Goal: Task Accomplishment & Management: Complete application form

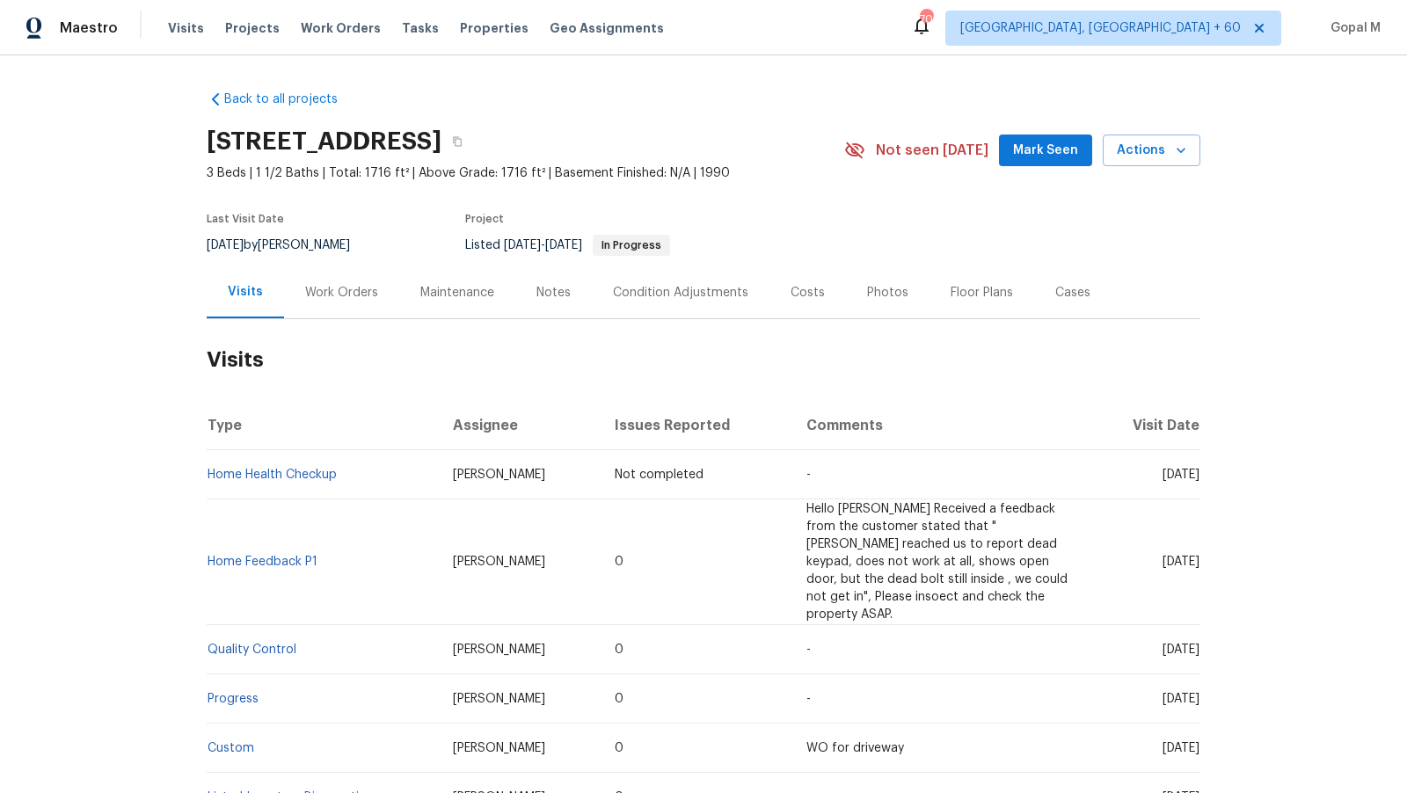
click at [343, 290] on div "Work Orders" at bounding box center [341, 293] width 73 height 18
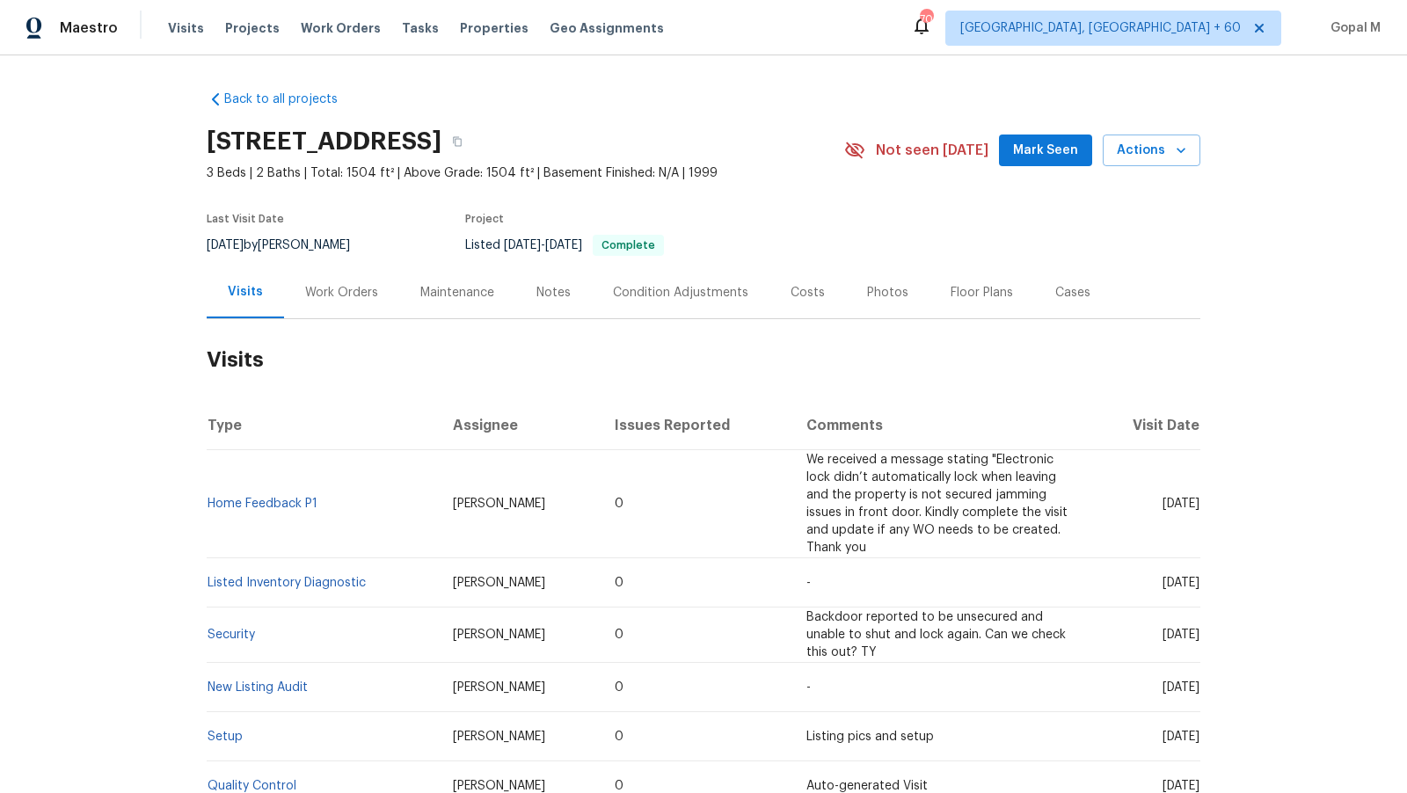
click at [331, 290] on div "Work Orders" at bounding box center [341, 293] width 73 height 18
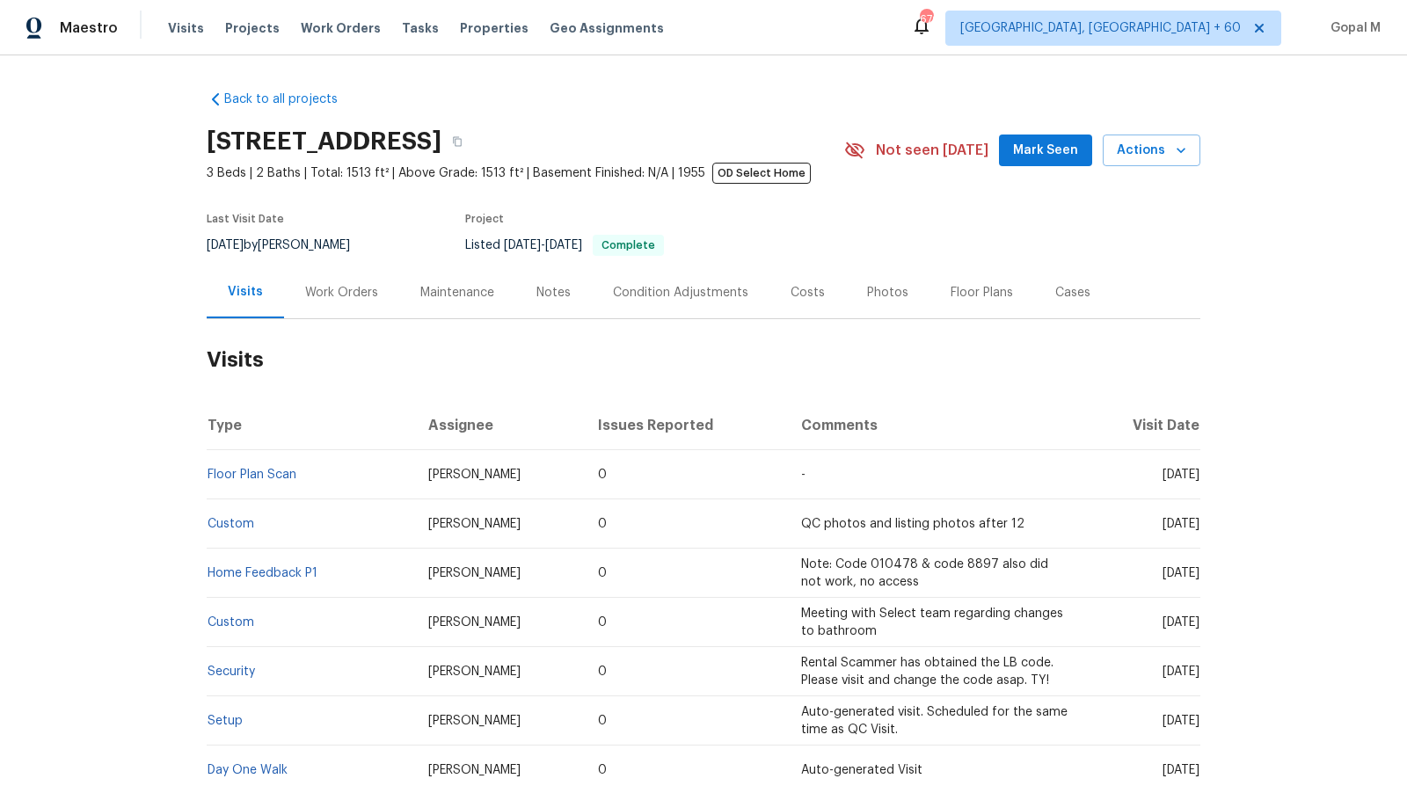
click at [360, 296] on div "Work Orders" at bounding box center [341, 293] width 73 height 18
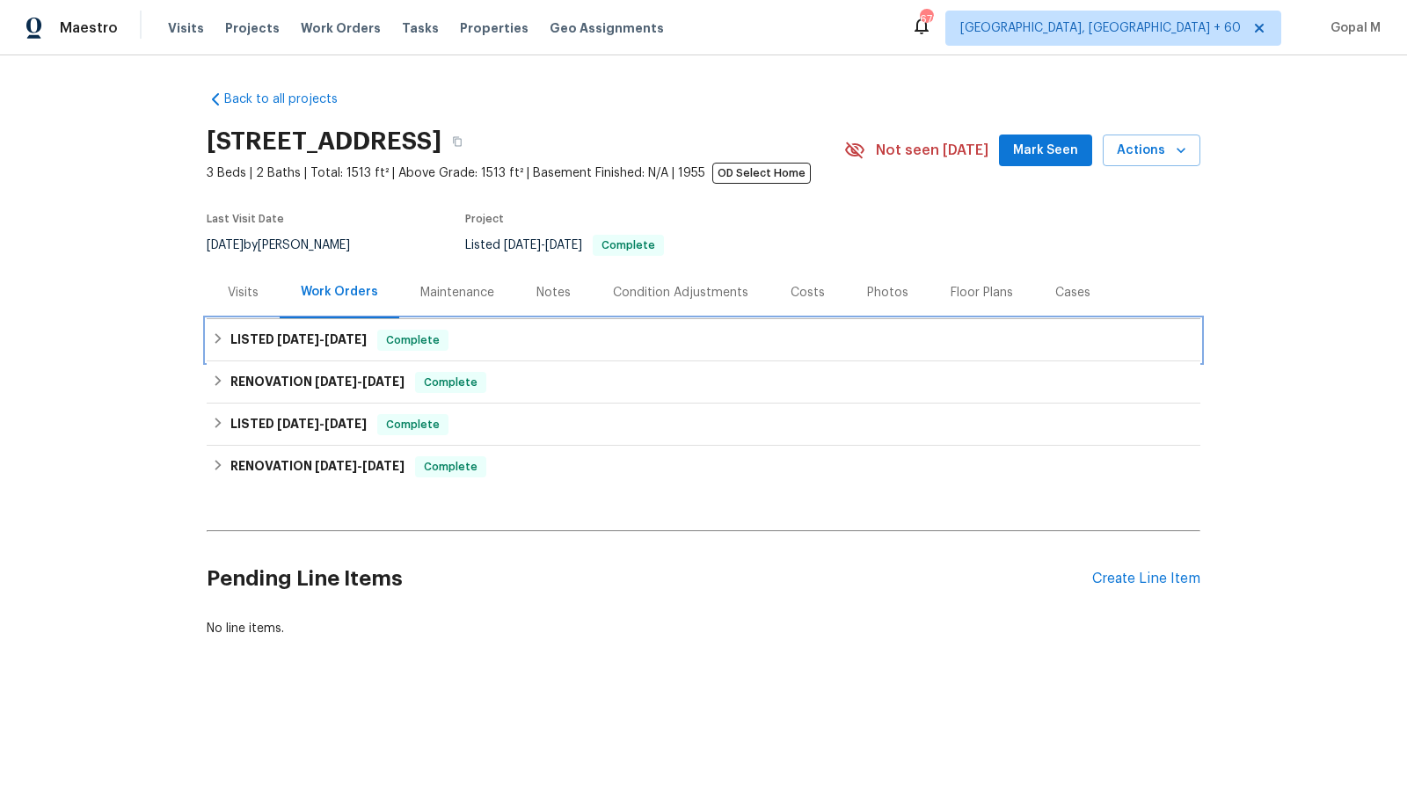
click at [644, 338] on div "LISTED 8/30/25 - 9/19/25 Complete" at bounding box center [703, 340] width 983 height 21
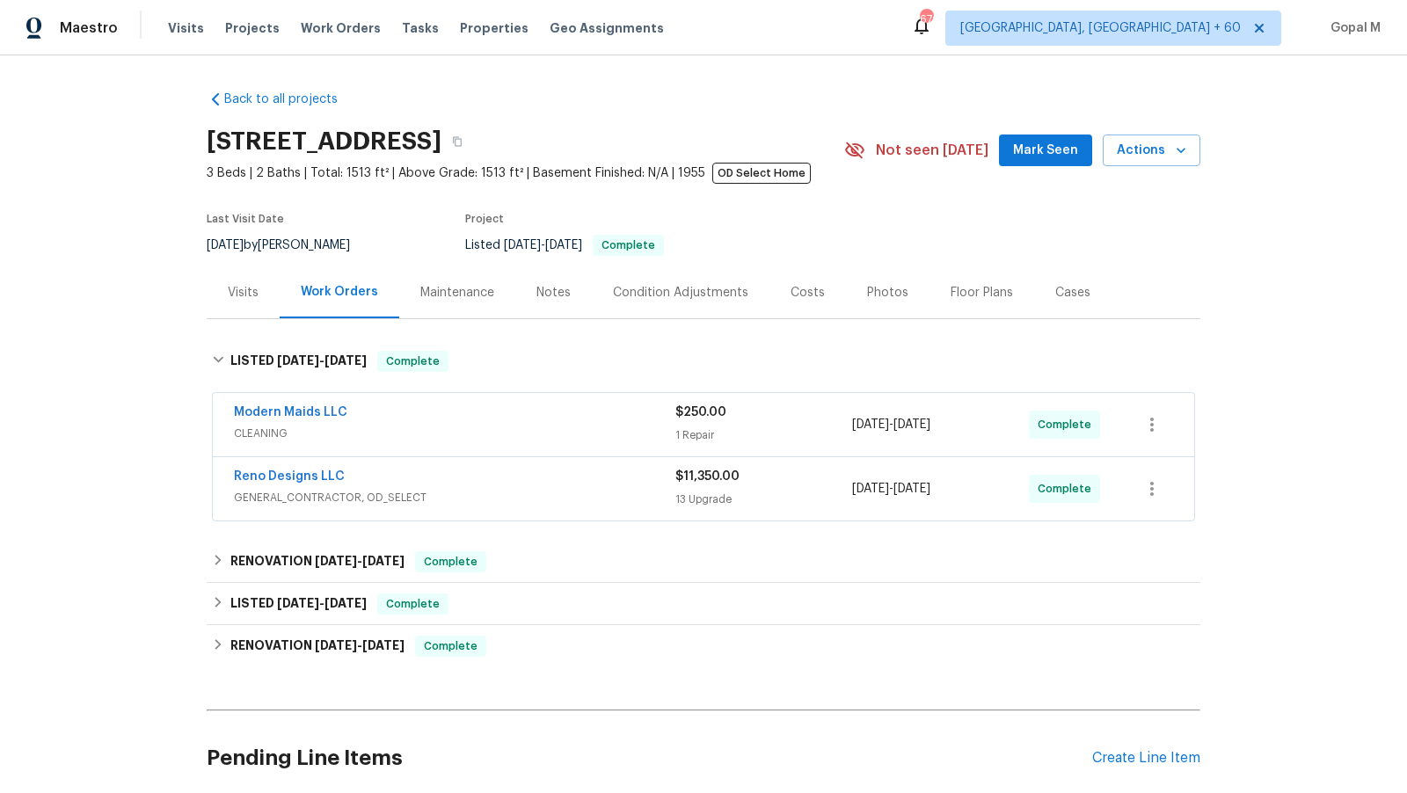
click at [804, 439] on div "1 Repair" at bounding box center [763, 435] width 177 height 18
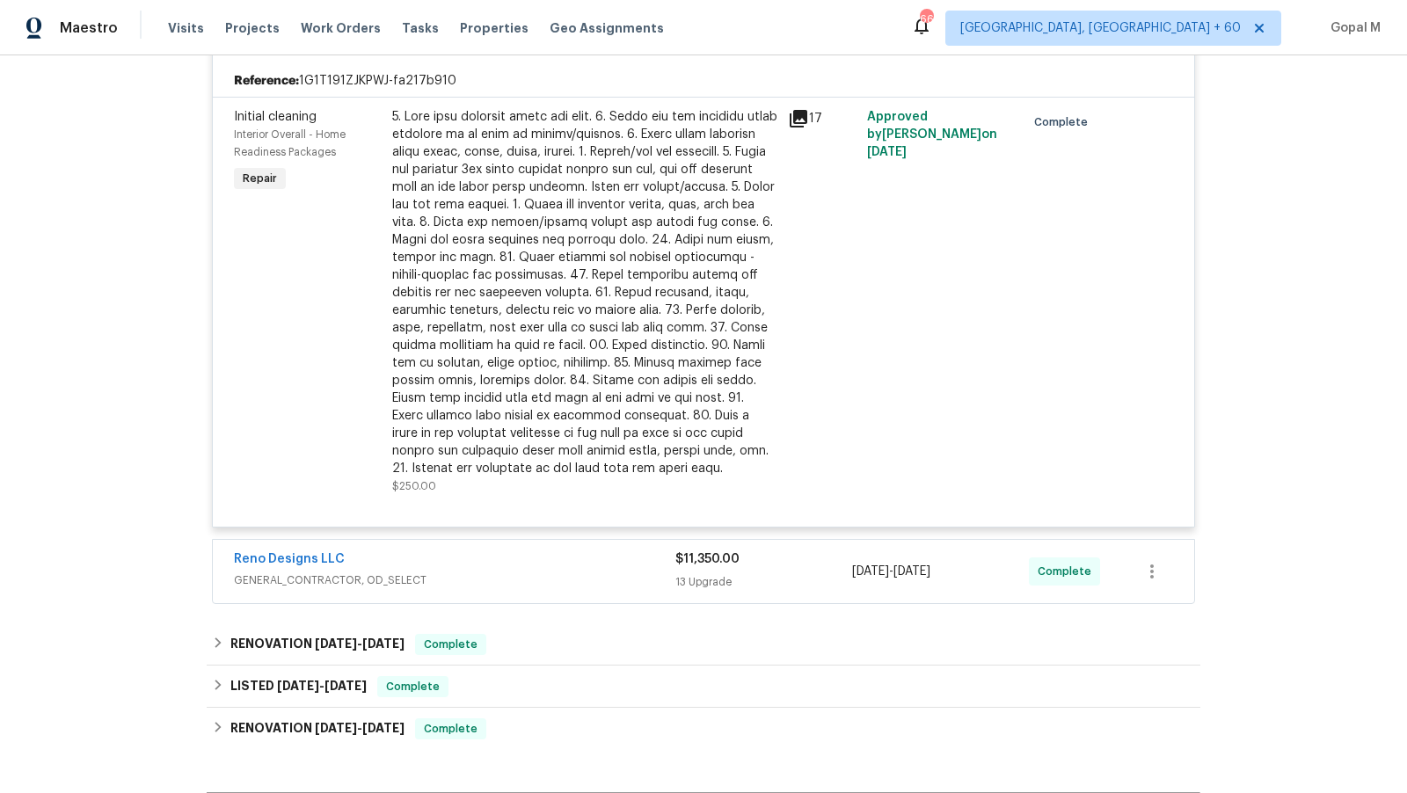
scroll to position [407, 0]
click at [591, 563] on div "Reno Designs LLC" at bounding box center [454, 558] width 441 height 21
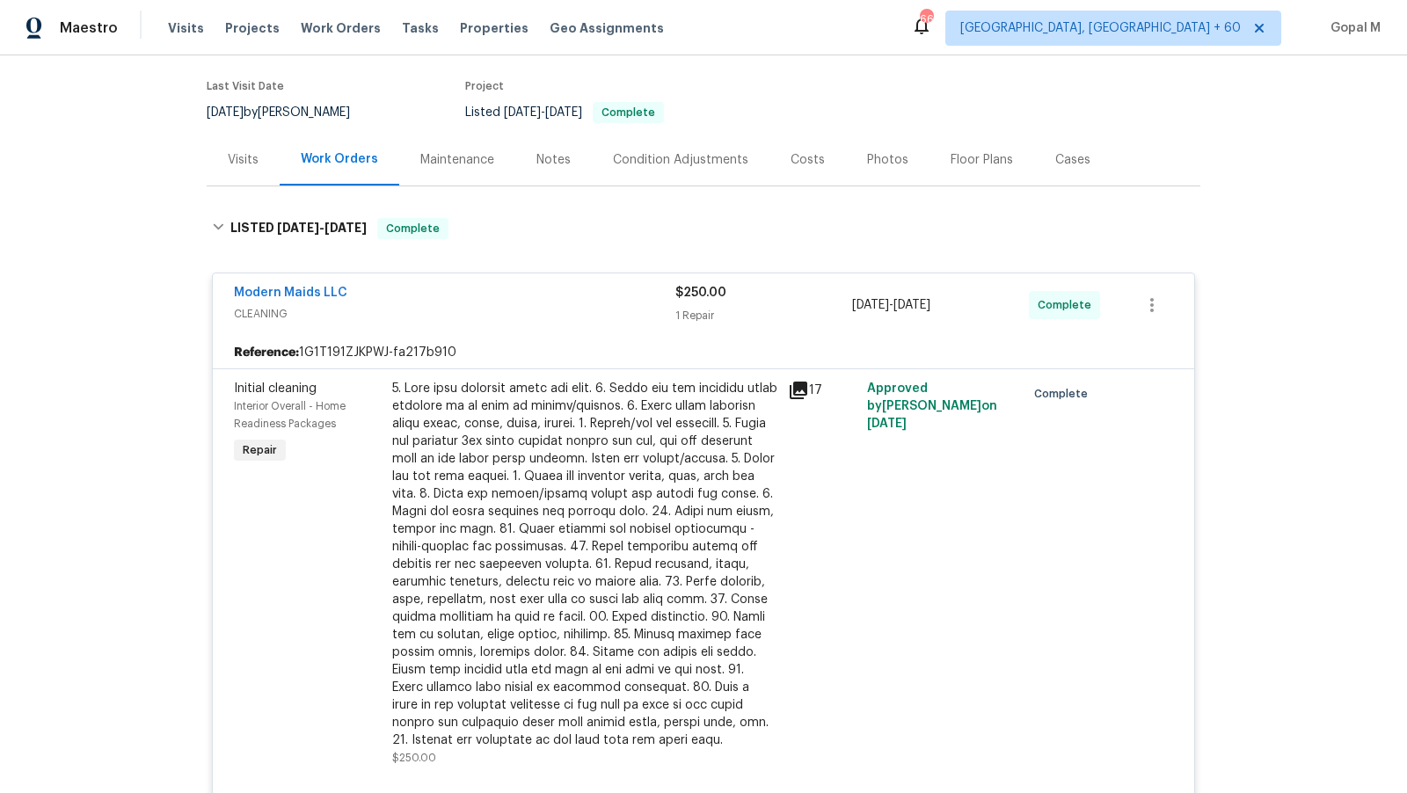
scroll to position [120, 0]
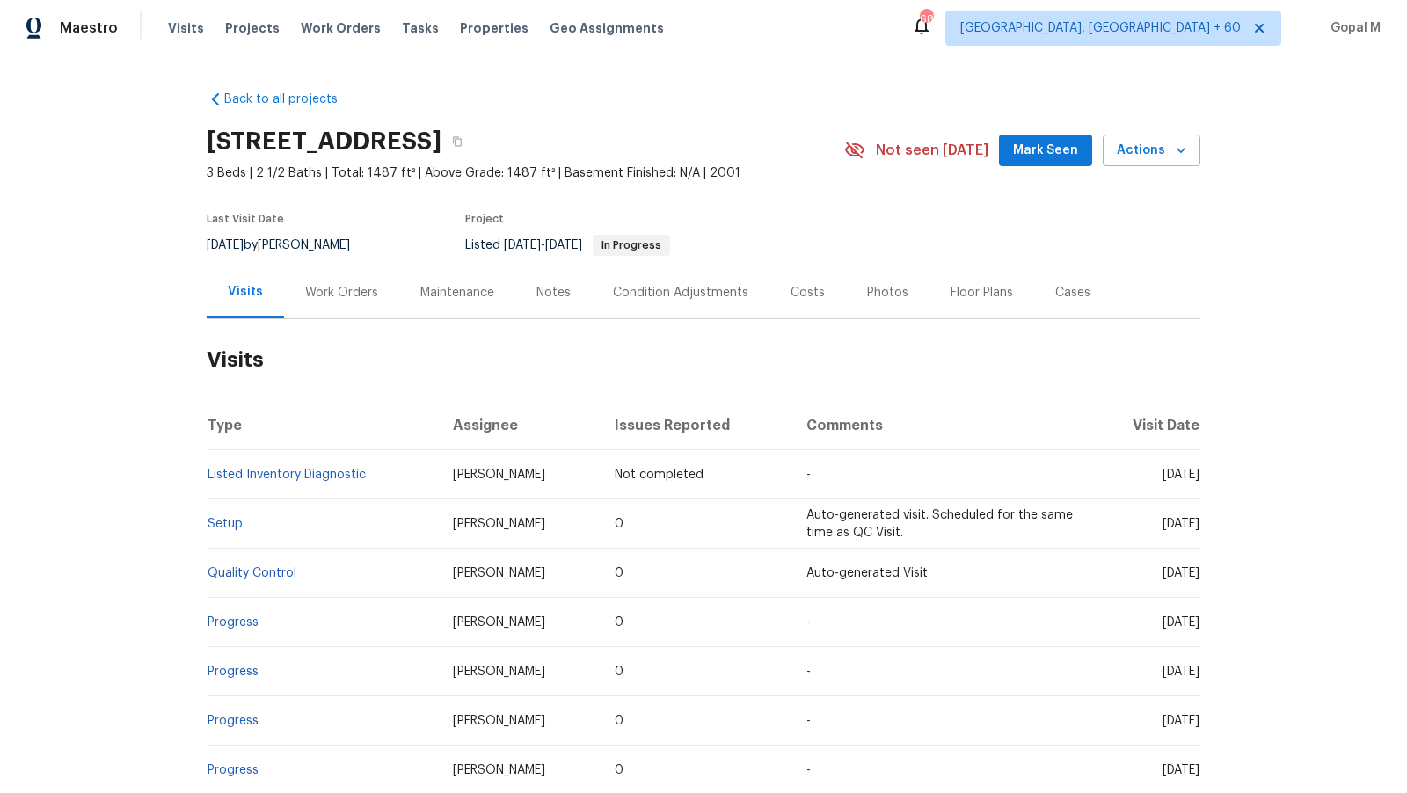
click at [354, 291] on div "Work Orders" at bounding box center [341, 293] width 73 height 18
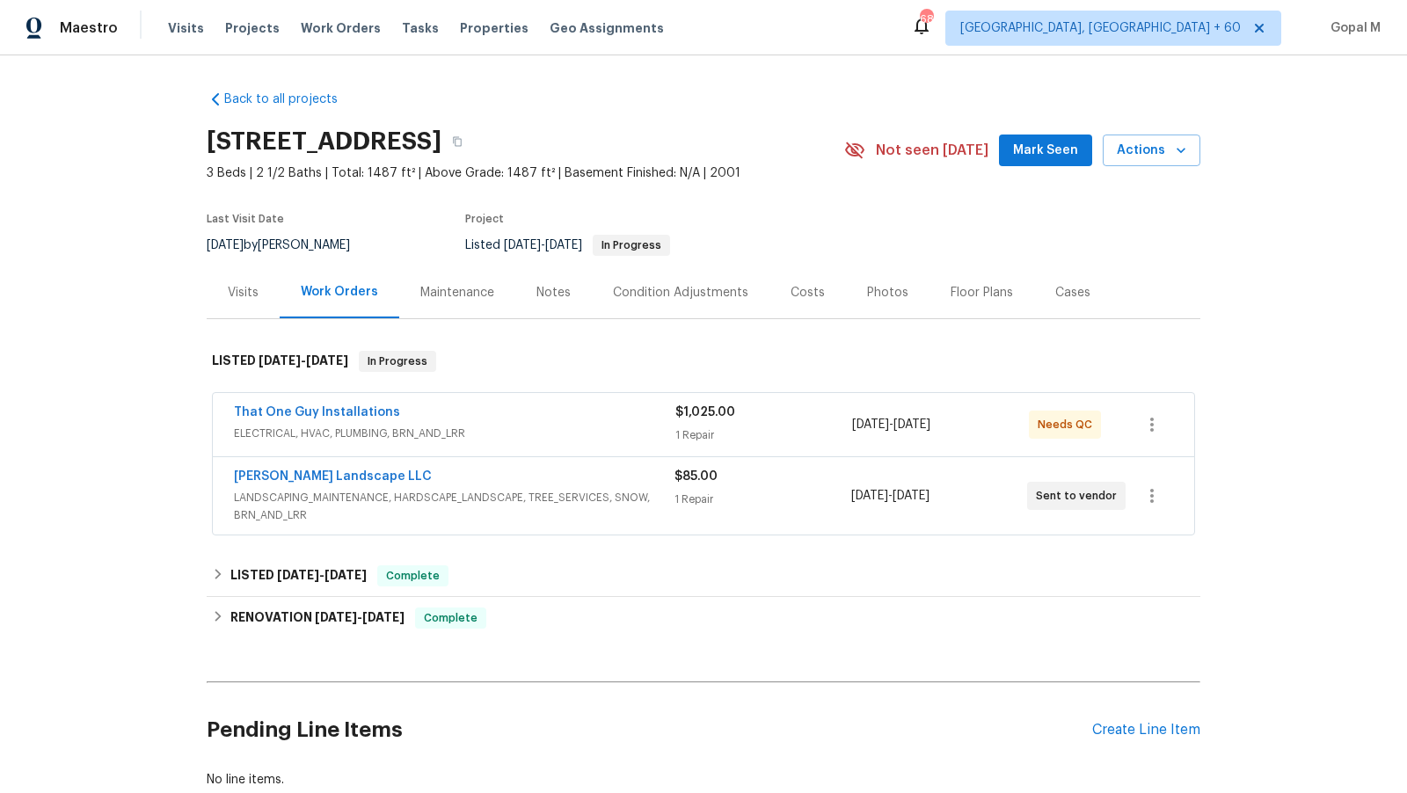
click at [819, 491] on div "1 Repair" at bounding box center [762, 500] width 176 height 18
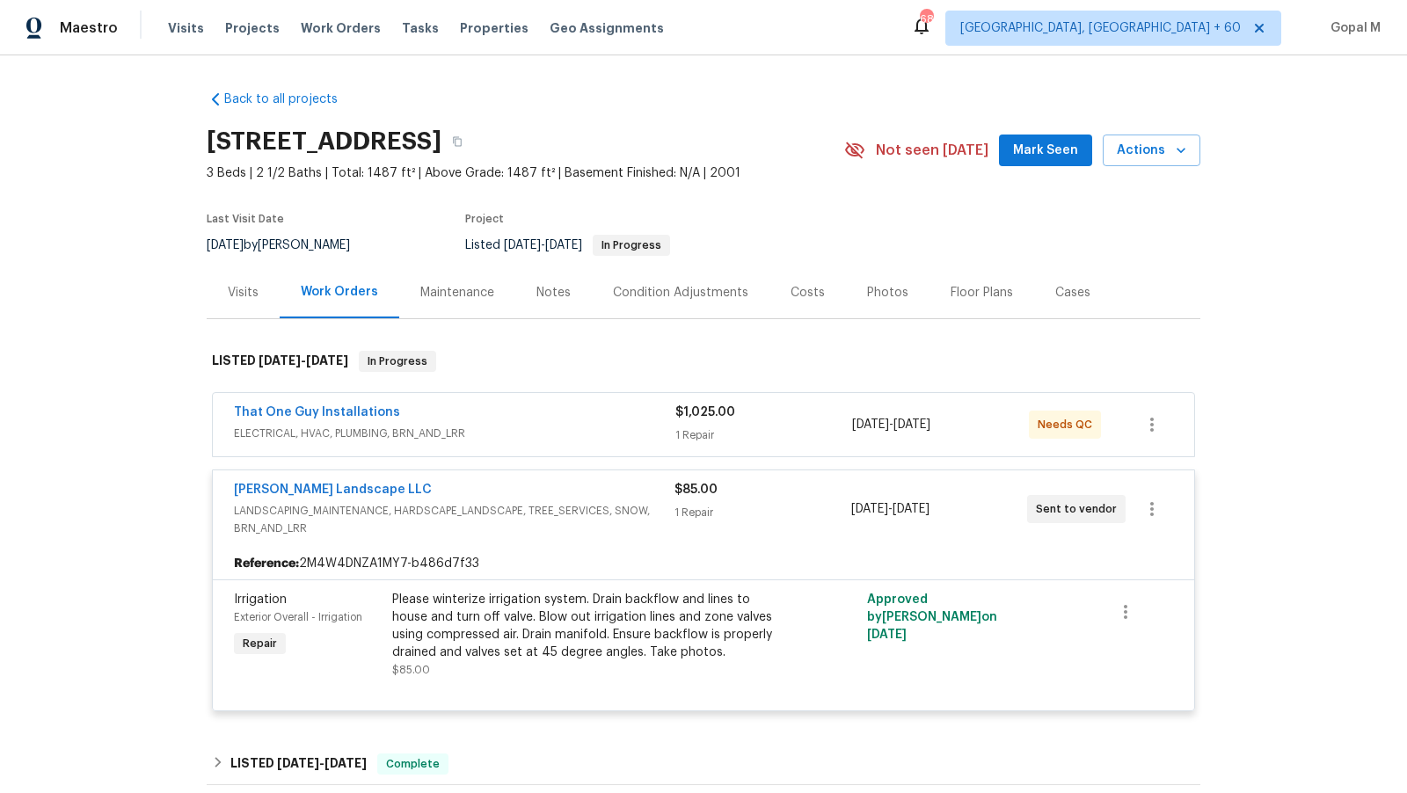
click at [784, 418] on div "$1,025.00" at bounding box center [763, 413] width 177 height 18
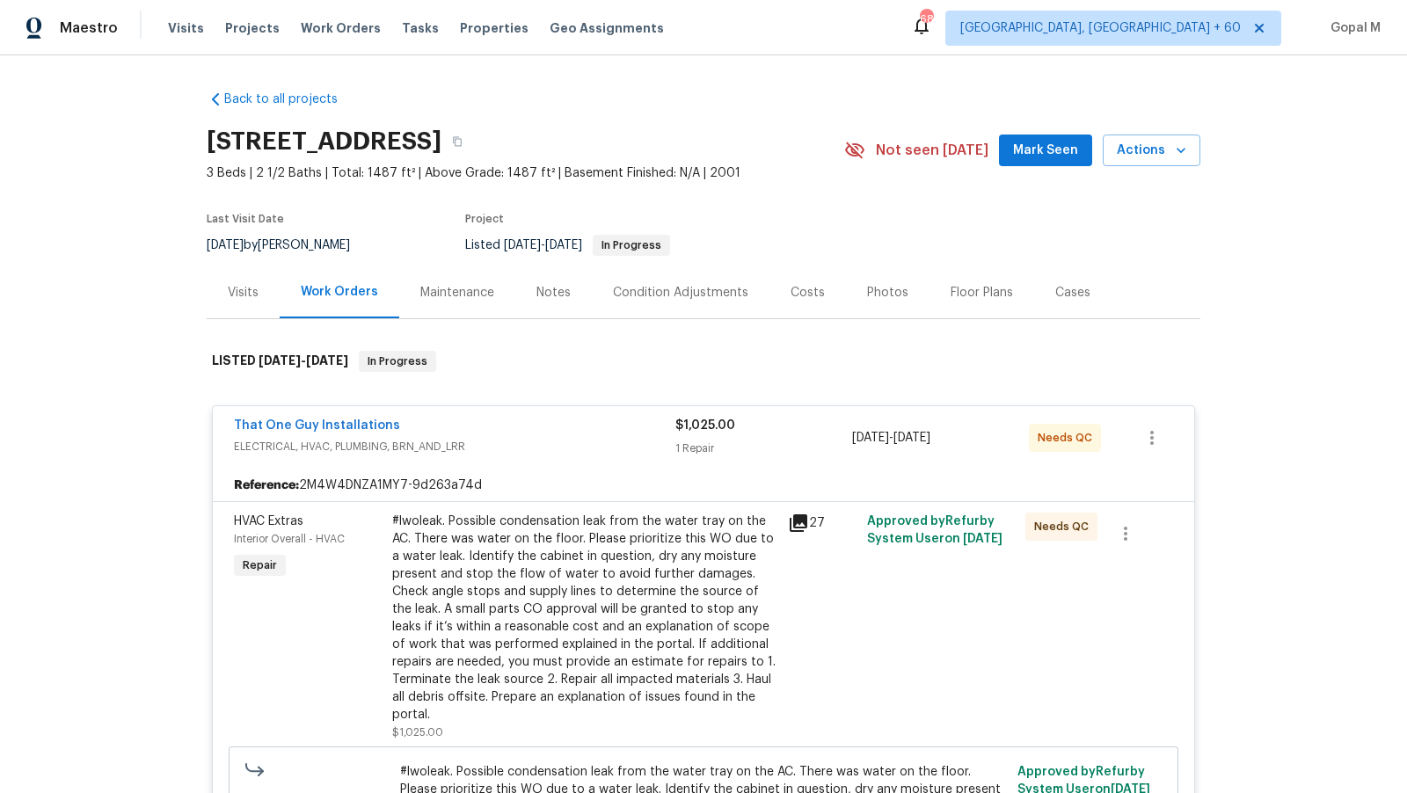
click at [1070, 298] on div "Cases" at bounding box center [1072, 293] width 35 height 18
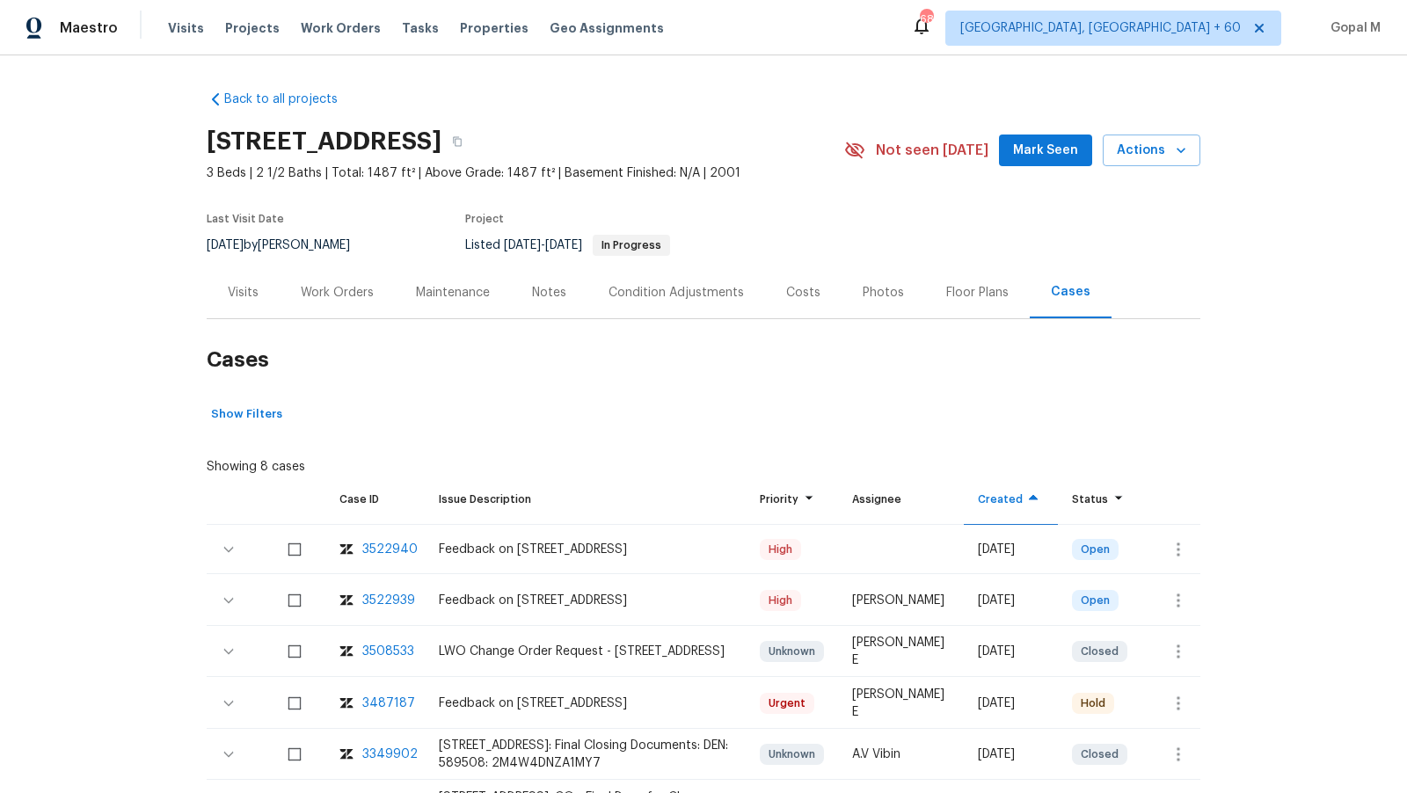
scroll to position [127, 0]
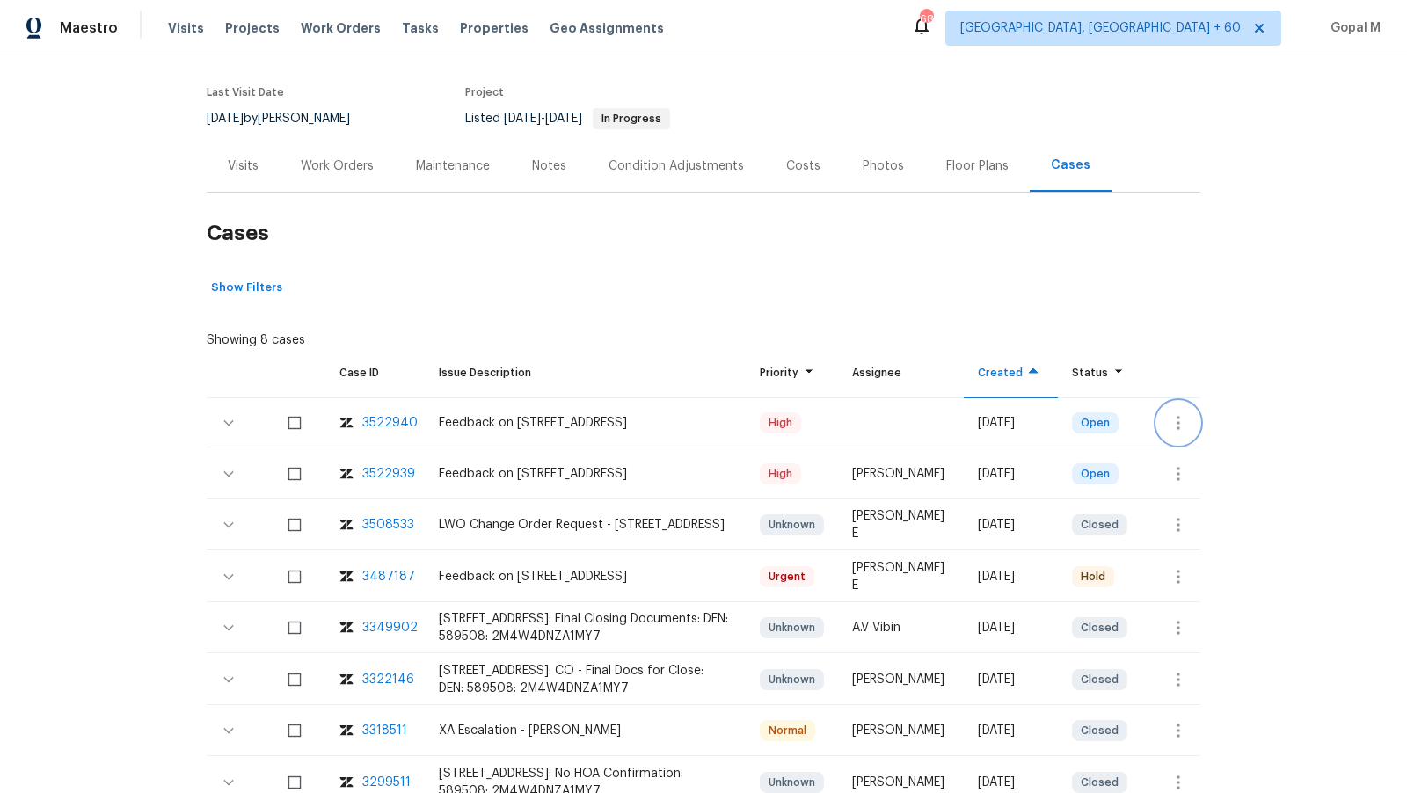
click at [1174, 412] on icon "button" at bounding box center [1178, 422] width 21 height 21
click at [1207, 528] on div at bounding box center [703, 396] width 1407 height 793
click at [1181, 464] on icon "button" at bounding box center [1178, 473] width 21 height 21
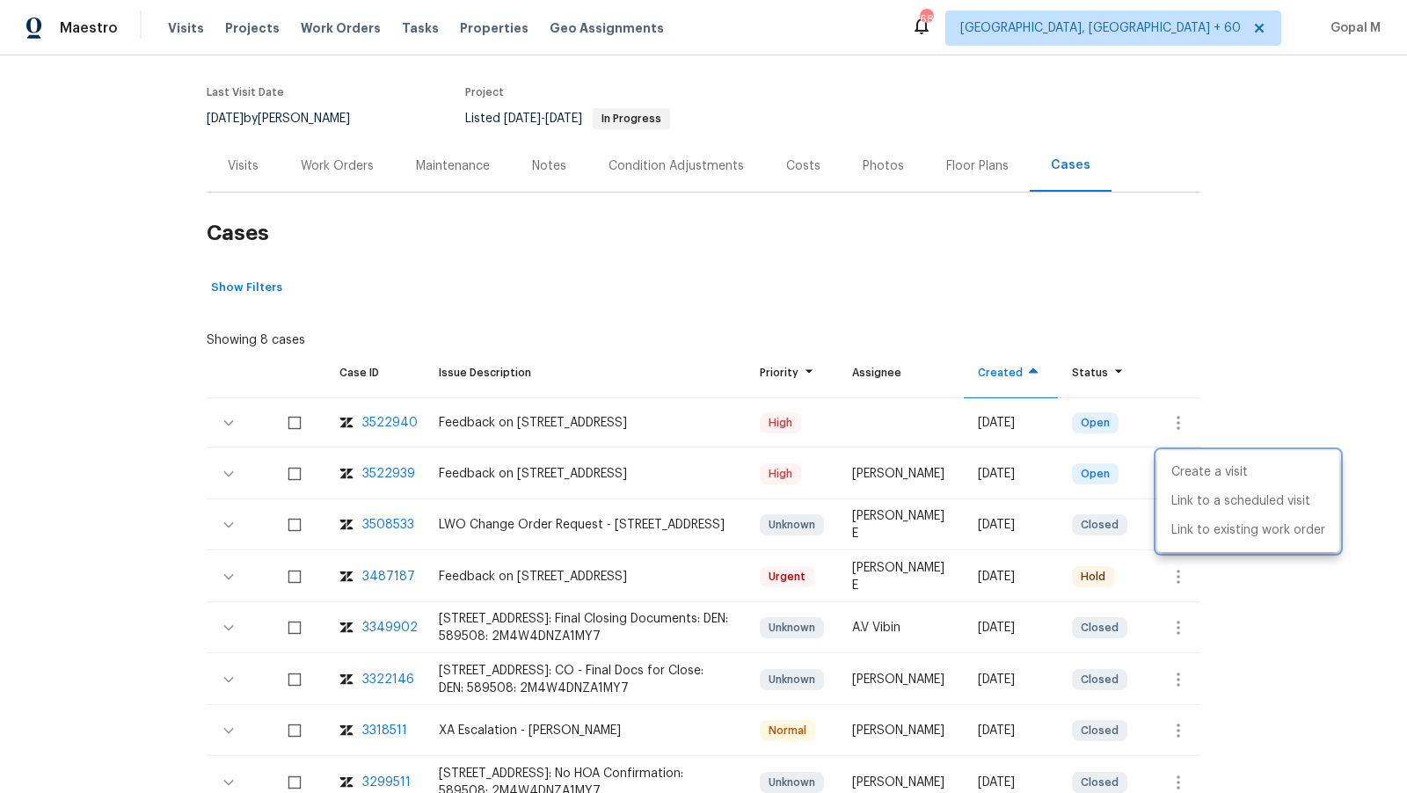
click at [376, 419] on div at bounding box center [703, 396] width 1407 height 793
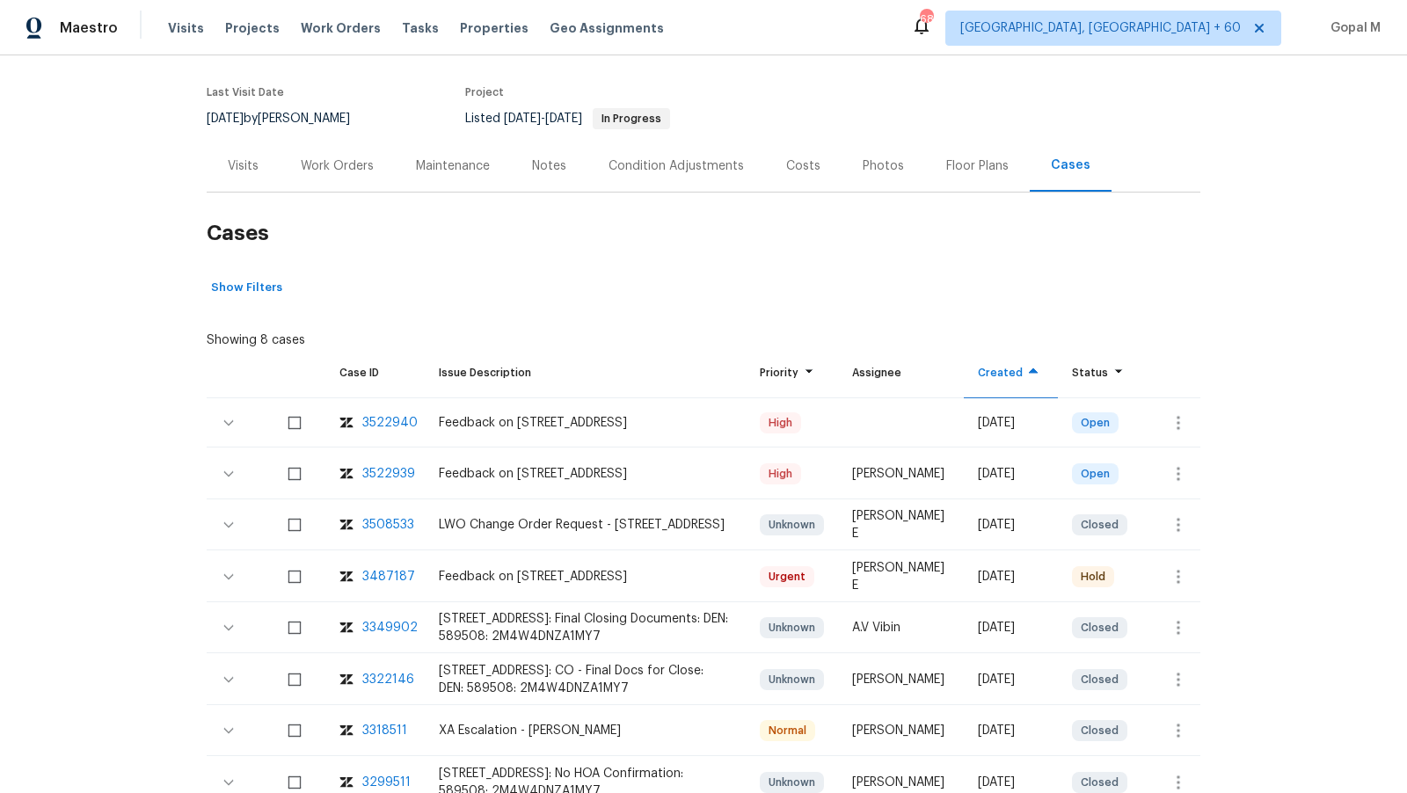
click at [376, 419] on div "3522940" at bounding box center [389, 423] width 55 height 18
click at [1178, 472] on icon "button" at bounding box center [1178, 474] width 4 height 14
click at [1178, 472] on li "Create a visit" at bounding box center [1248, 472] width 182 height 29
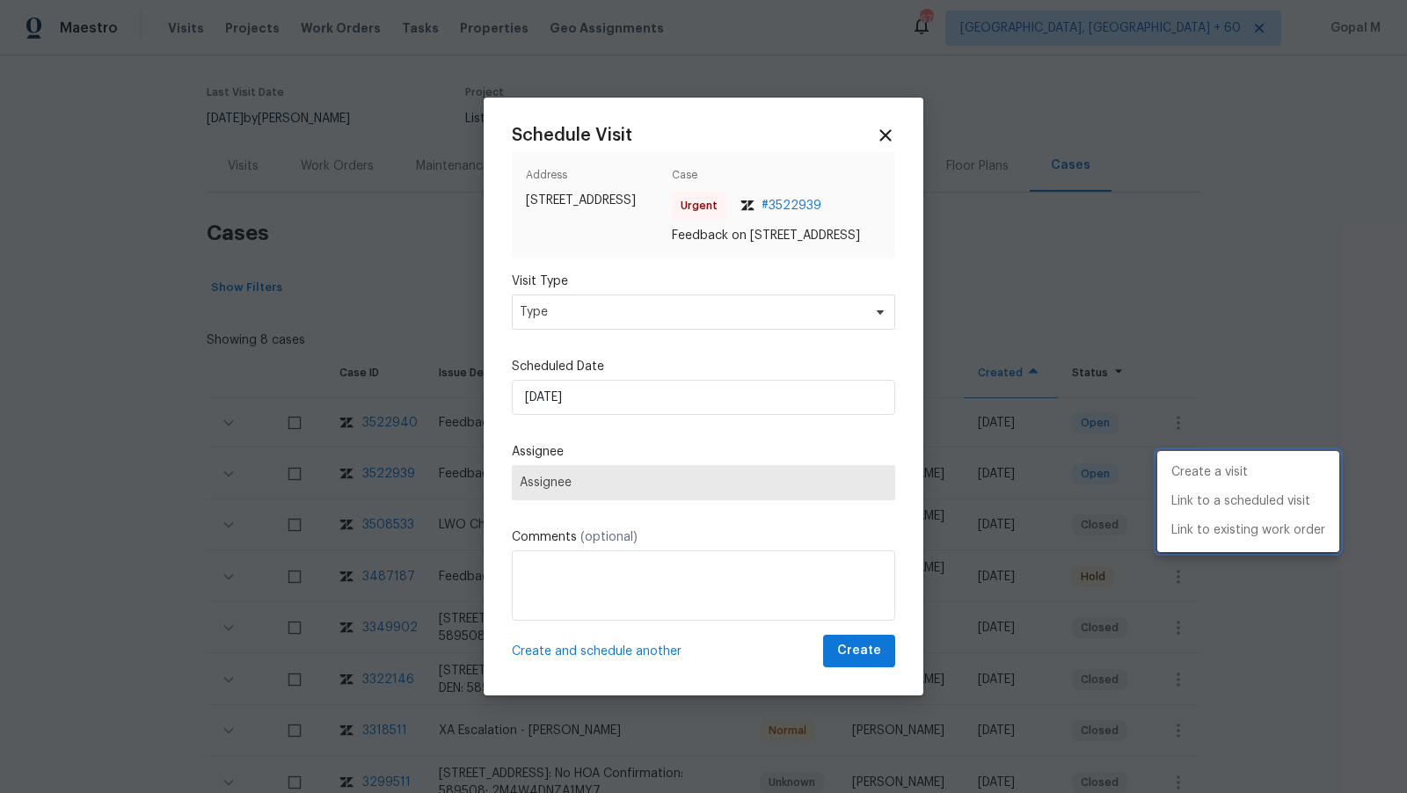
click at [729, 321] on div at bounding box center [703, 396] width 1407 height 793
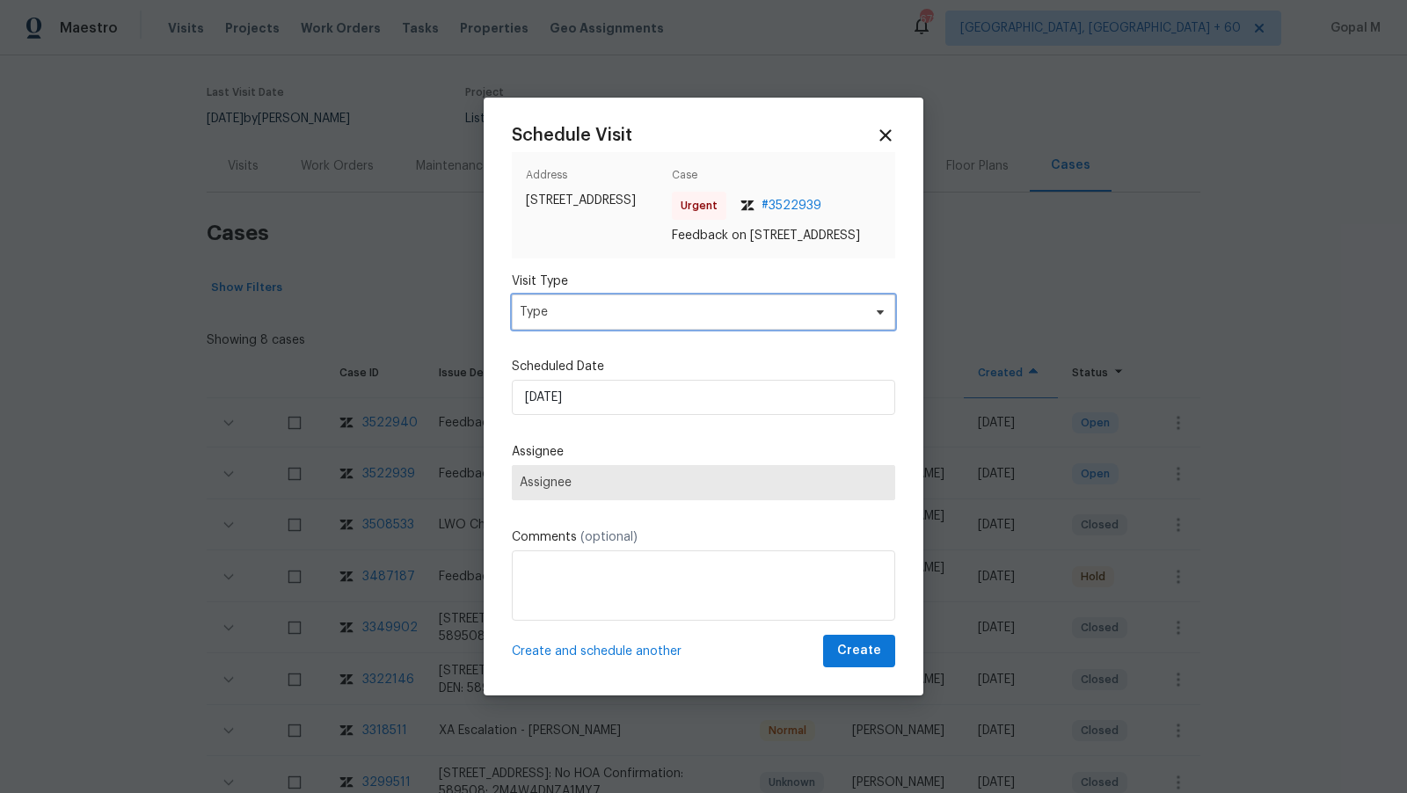
click at [729, 321] on span "Type" at bounding box center [691, 312] width 342 height 18
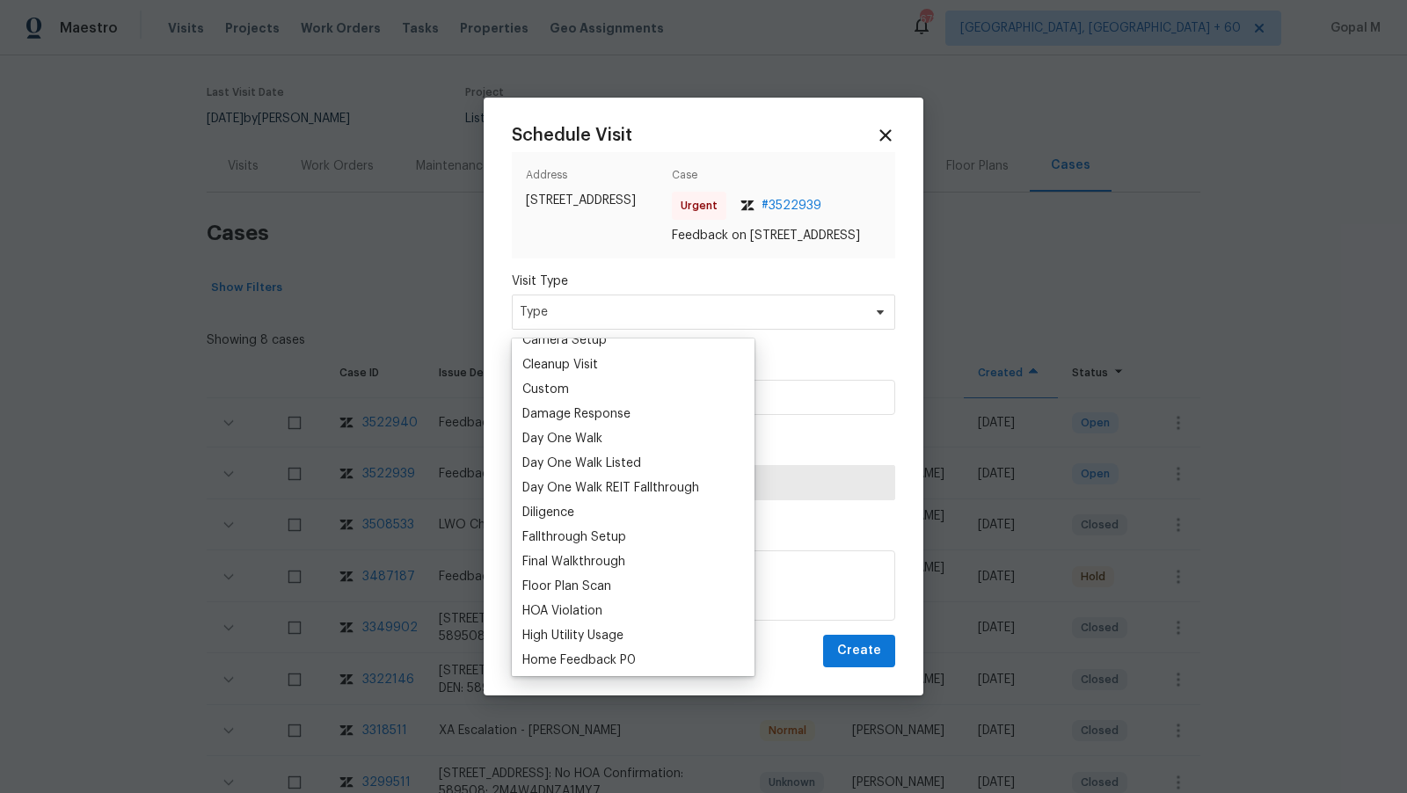
scroll to position [282, 0]
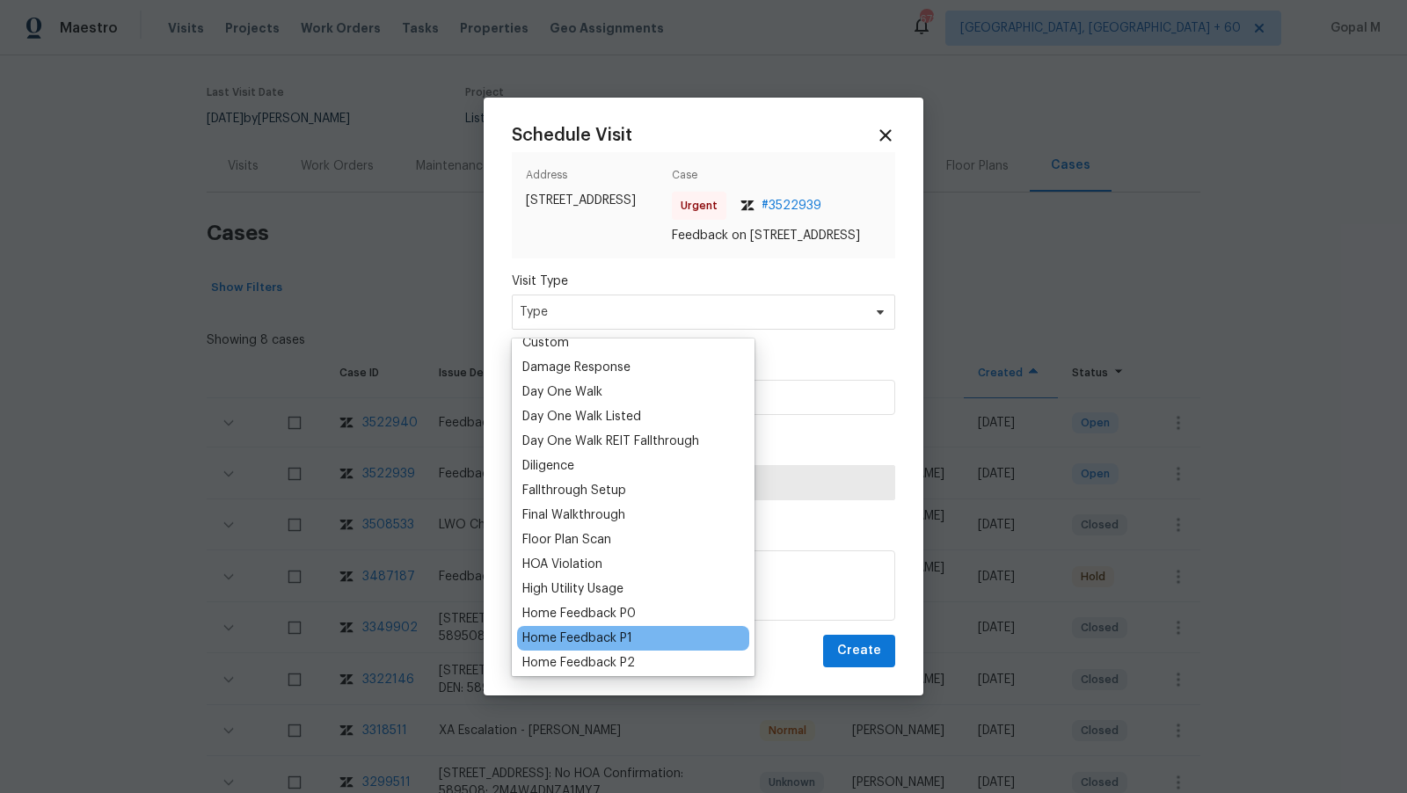
click at [586, 638] on div "Home Feedback P1" at bounding box center [577, 638] width 110 height 18
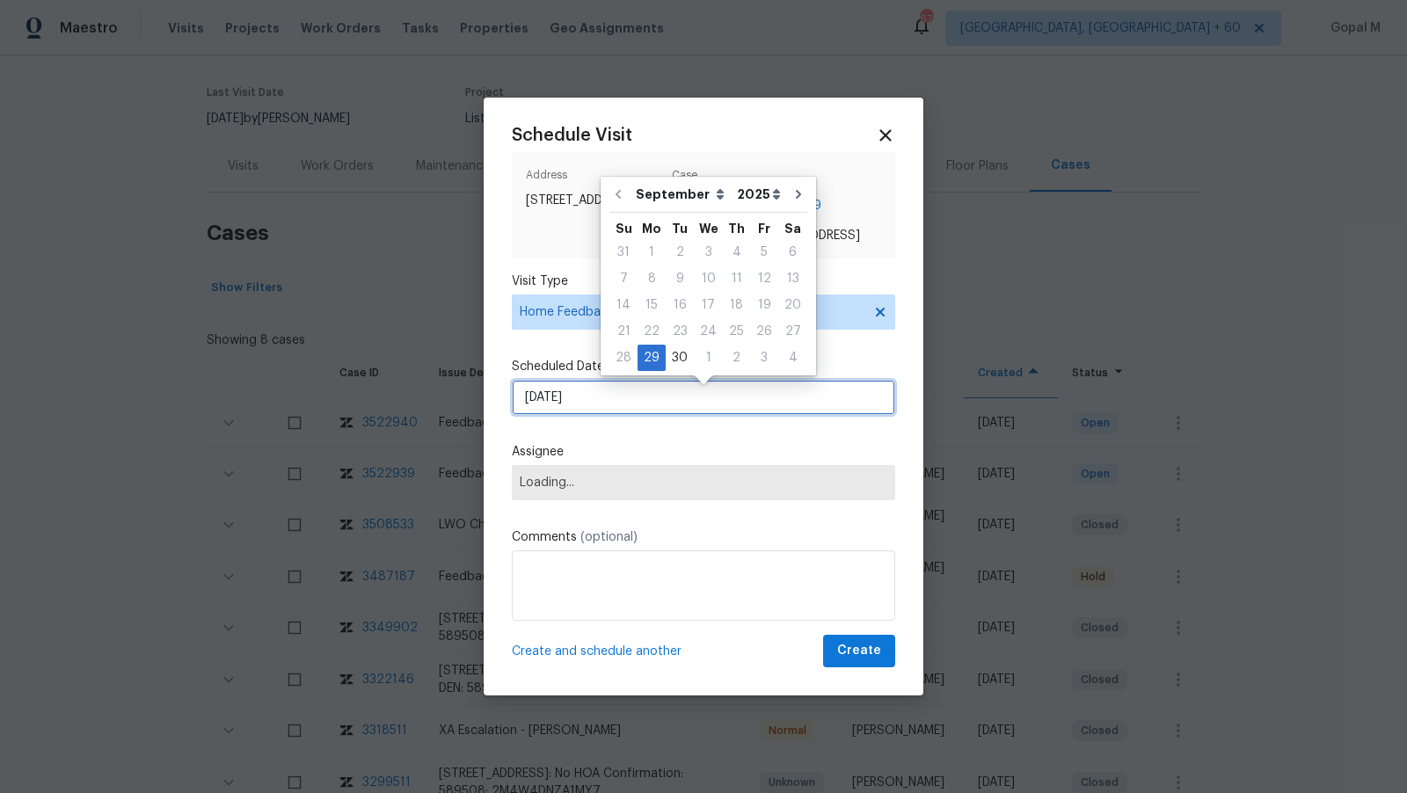
click at [623, 407] on input "[DATE]" at bounding box center [703, 397] width 383 height 35
click at [674, 358] on div "30" at bounding box center [680, 358] width 28 height 25
type input "[DATE]"
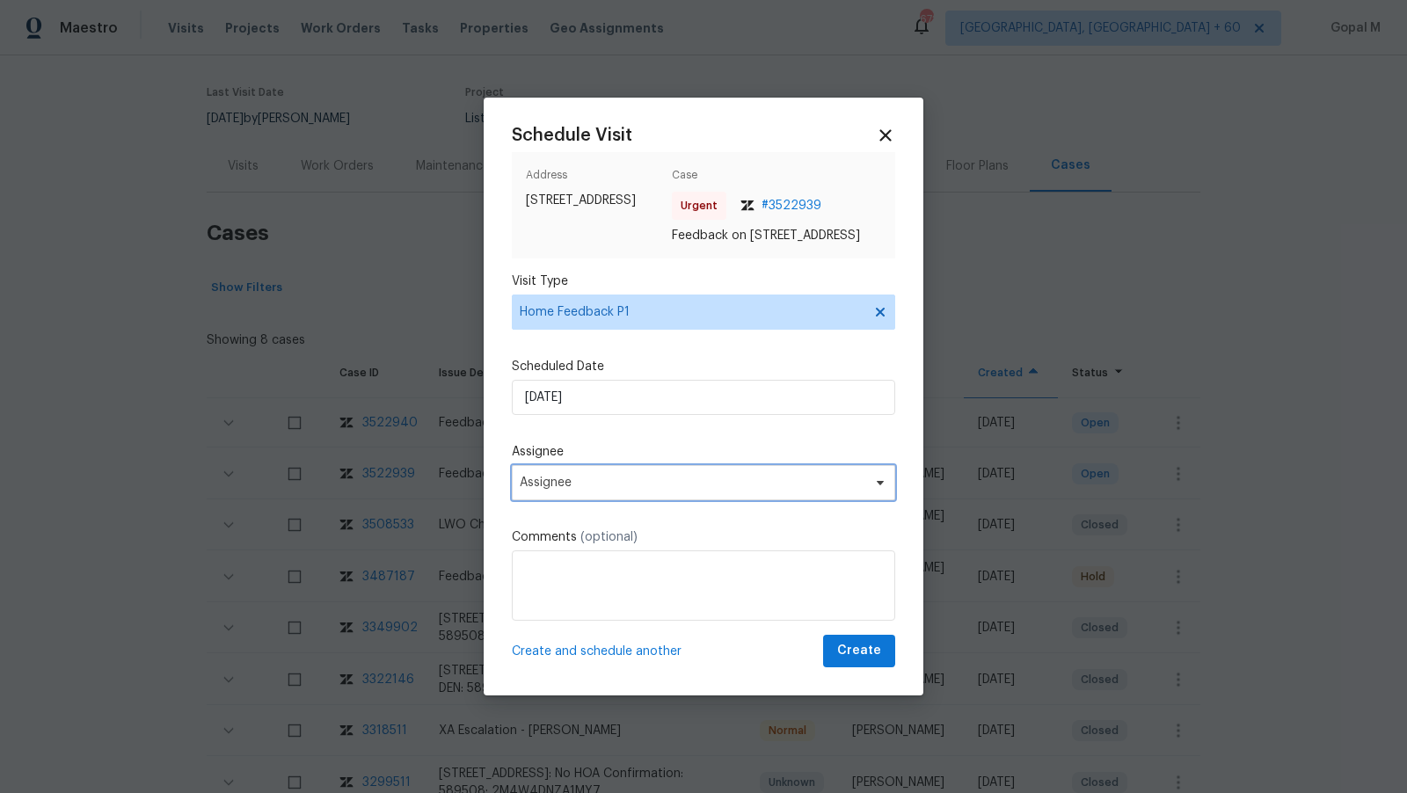
click at [654, 490] on span "Assignee" at bounding box center [692, 483] width 345 height 14
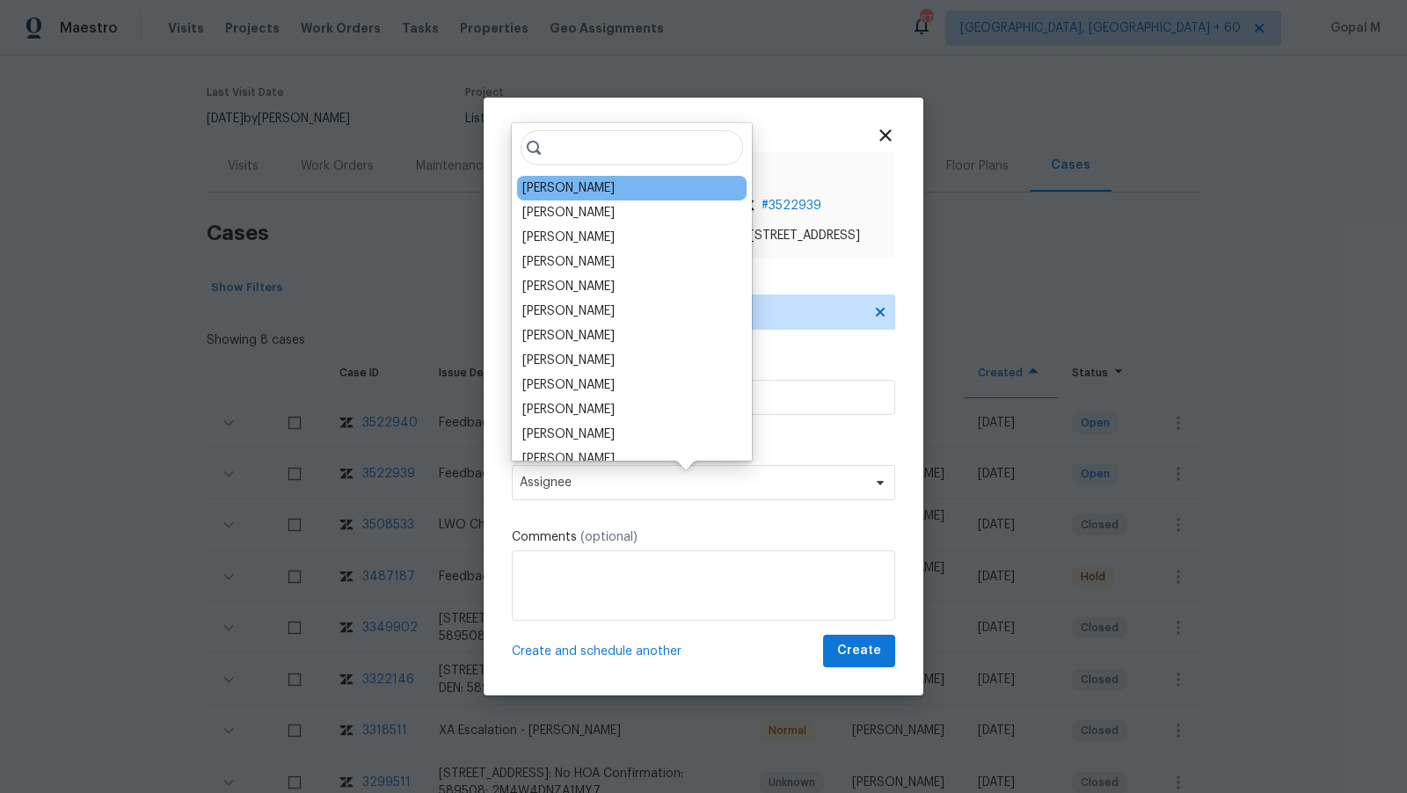
click at [600, 197] on div "[PERSON_NAME]" at bounding box center [631, 188] width 229 height 25
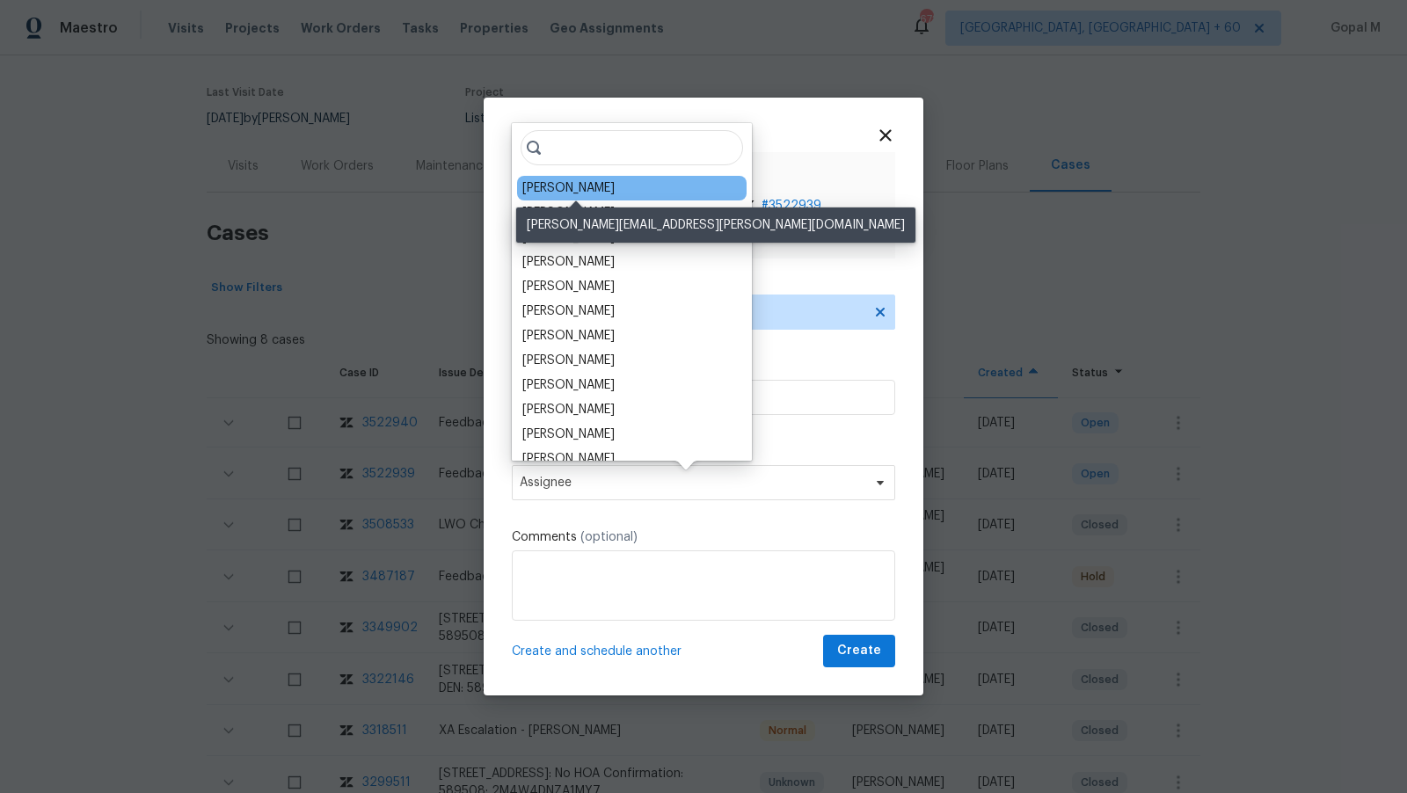
click at [589, 180] on div "[PERSON_NAME]" at bounding box center [568, 188] width 92 height 18
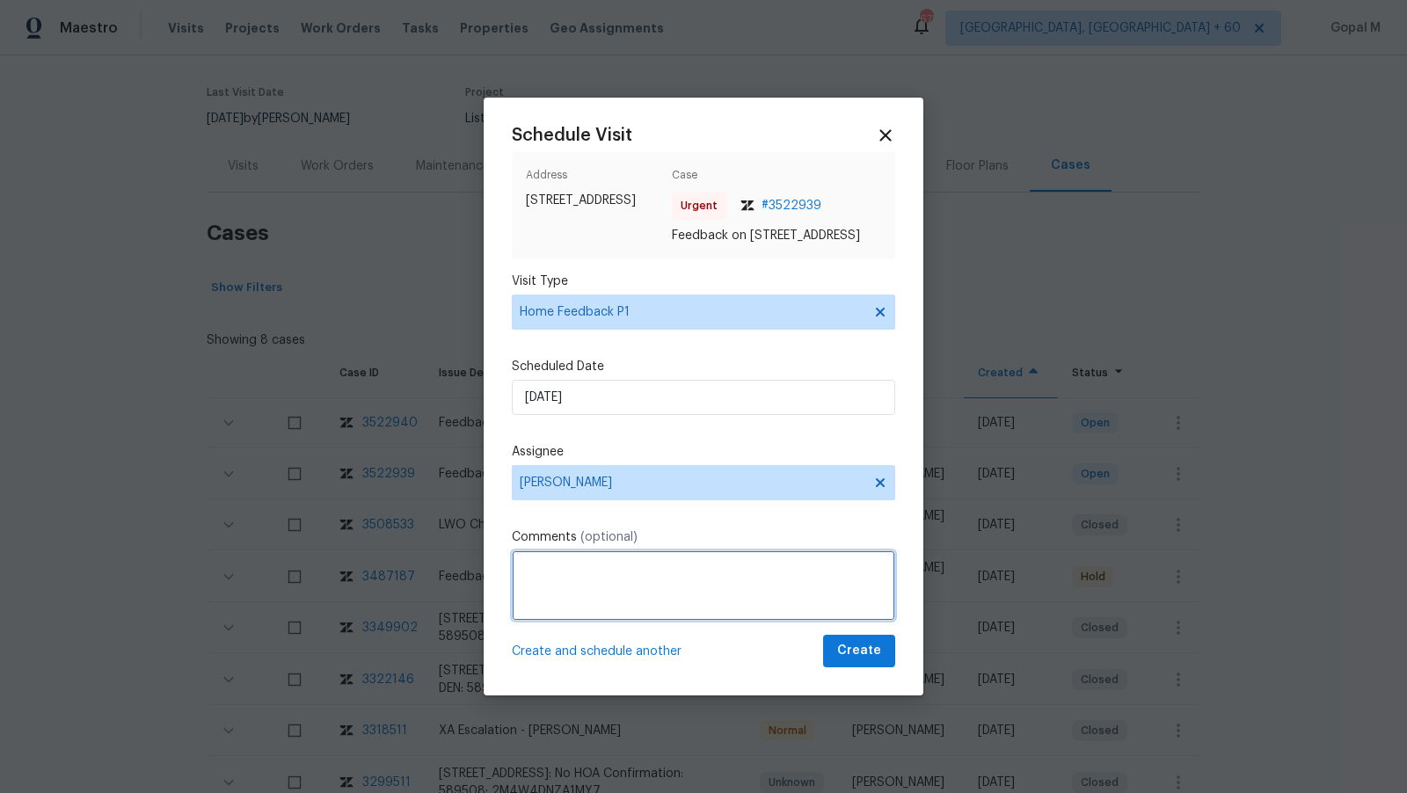
click at [651, 559] on textarea at bounding box center [703, 585] width 383 height 70
paste textarea "Back sliding door and screen would not lock. Fence does not open. Windows need …"
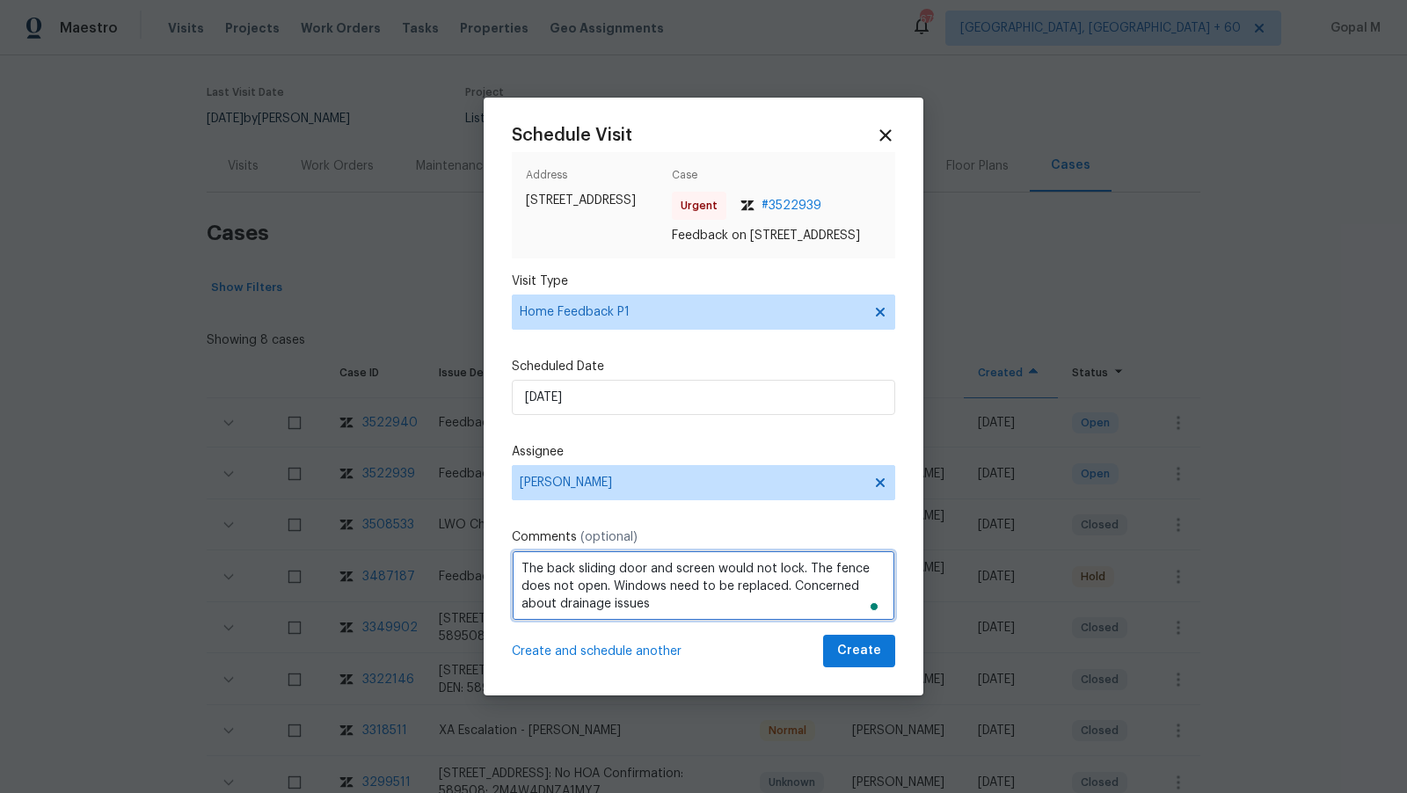
click at [805, 594] on textarea "The back sliding door and screen would not lock. The fence does not open. Windo…" at bounding box center [703, 585] width 383 height 70
click at [860, 595] on textarea "The back sliding door and screen would not lock. The fence does not open. Windo…" at bounding box center [703, 585] width 383 height 70
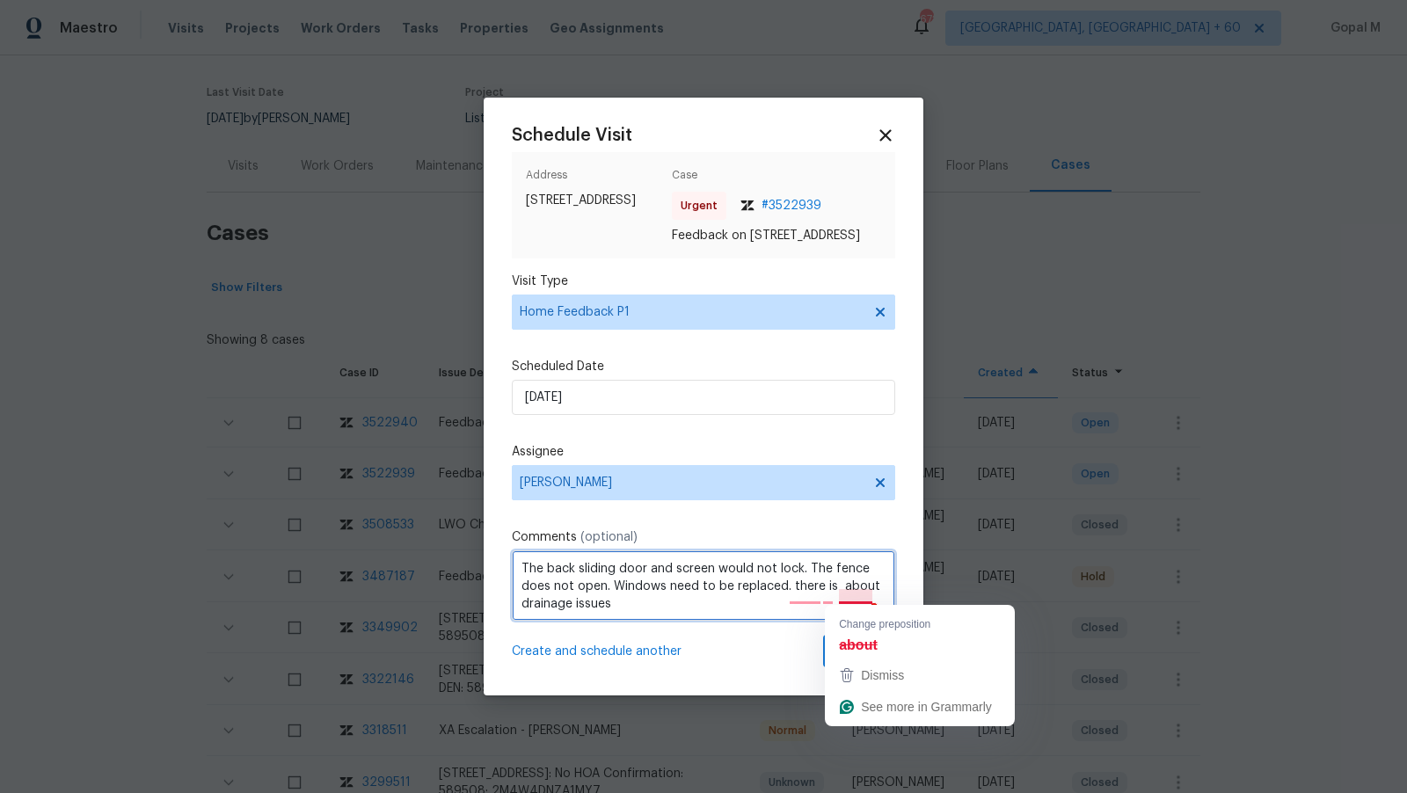
click at [860, 595] on textarea "The back sliding door and screen would not lock. The fence does not open. Windo…" at bounding box center [703, 585] width 383 height 70
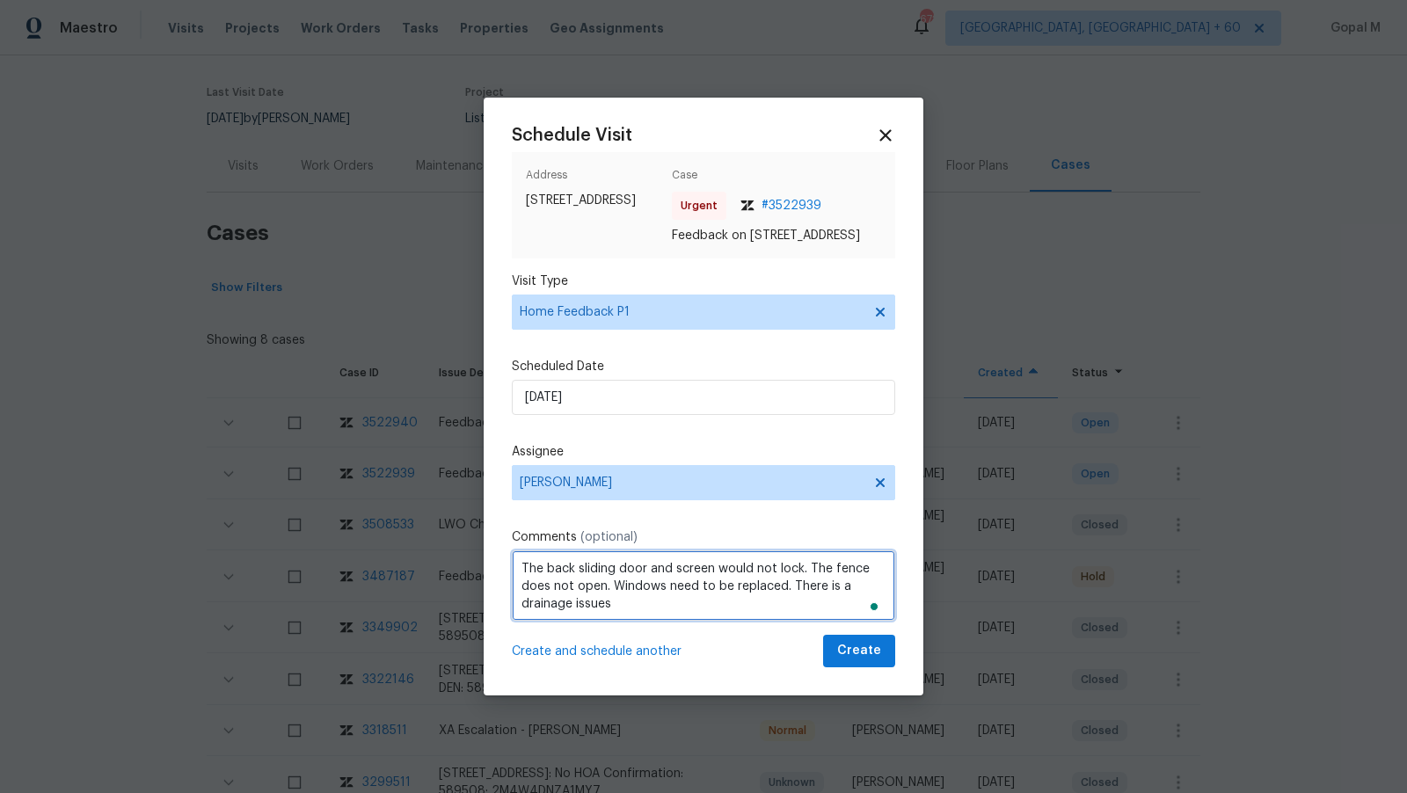
click at [634, 610] on textarea "The back sliding door and screen would not lock. The fence does not open. Windo…" at bounding box center [703, 585] width 383 height 70
type textarea "The back sliding door and screen would not lock. The fence does not open. Windo…"
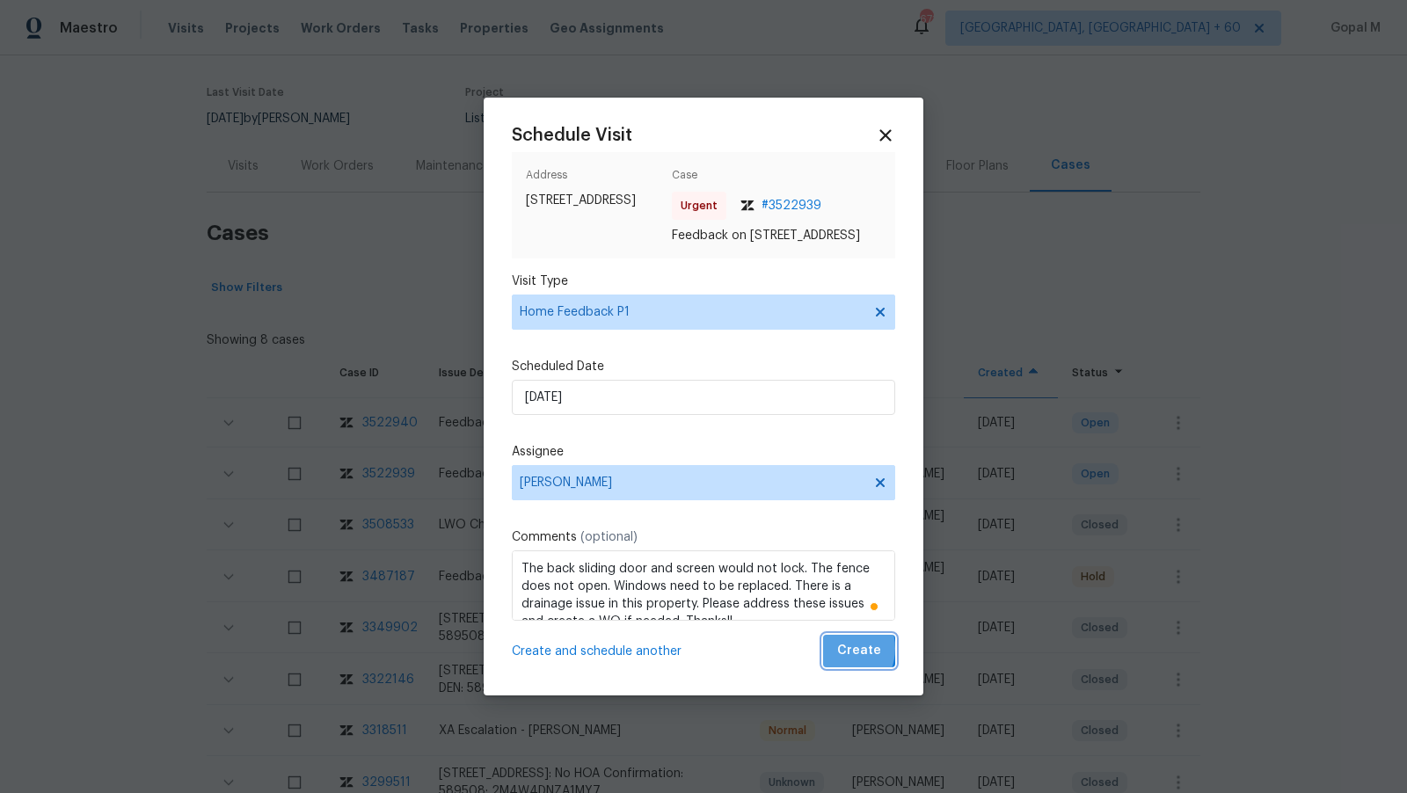
click at [839, 657] on button "Create" at bounding box center [859, 651] width 72 height 33
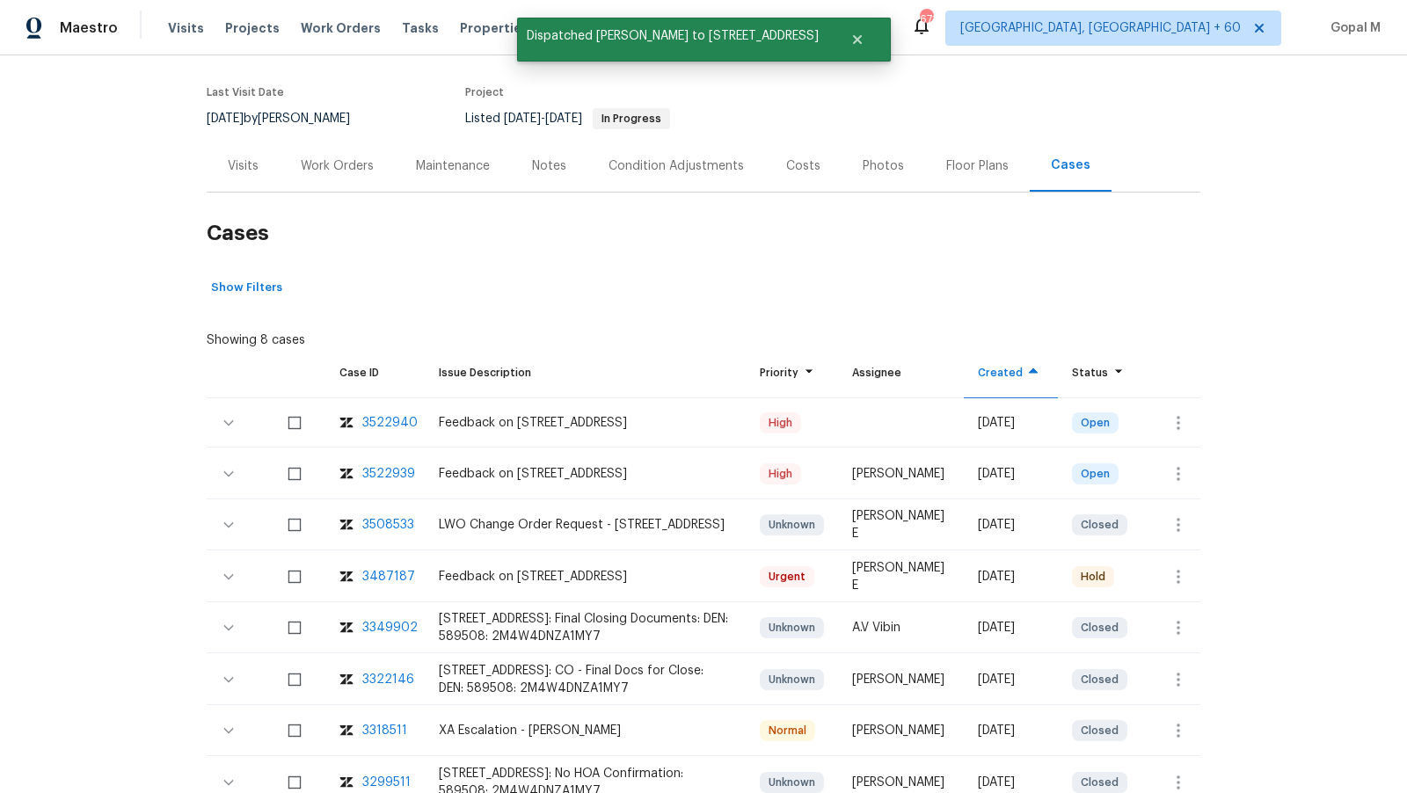
click at [250, 163] on div "Visits" at bounding box center [243, 166] width 31 height 18
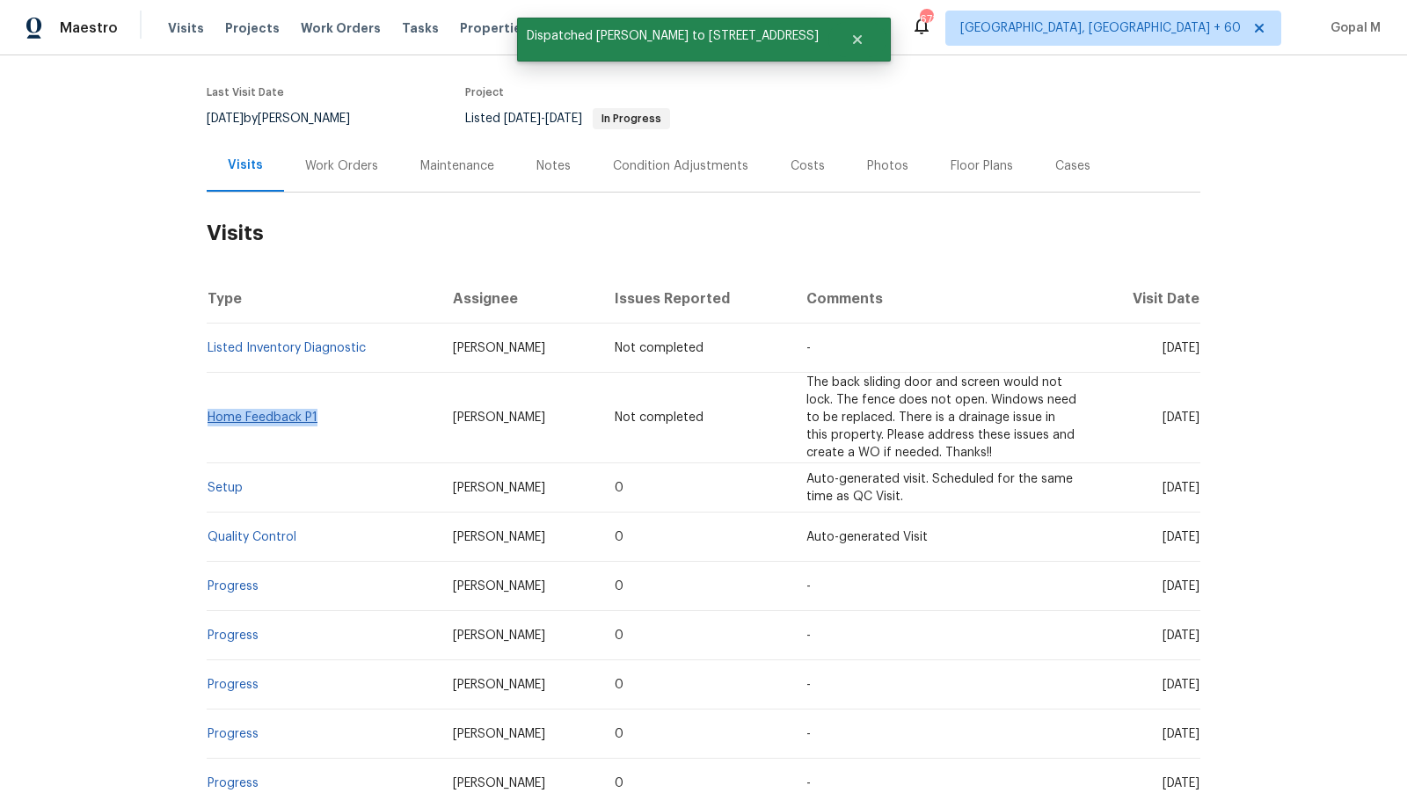
drag, startPoint x: 322, startPoint y: 420, endPoint x: 211, endPoint y: 412, distance: 111.1
click at [211, 412] on td "Home Feedback P1" at bounding box center [323, 418] width 232 height 91
copy link "Home Feedback P1"
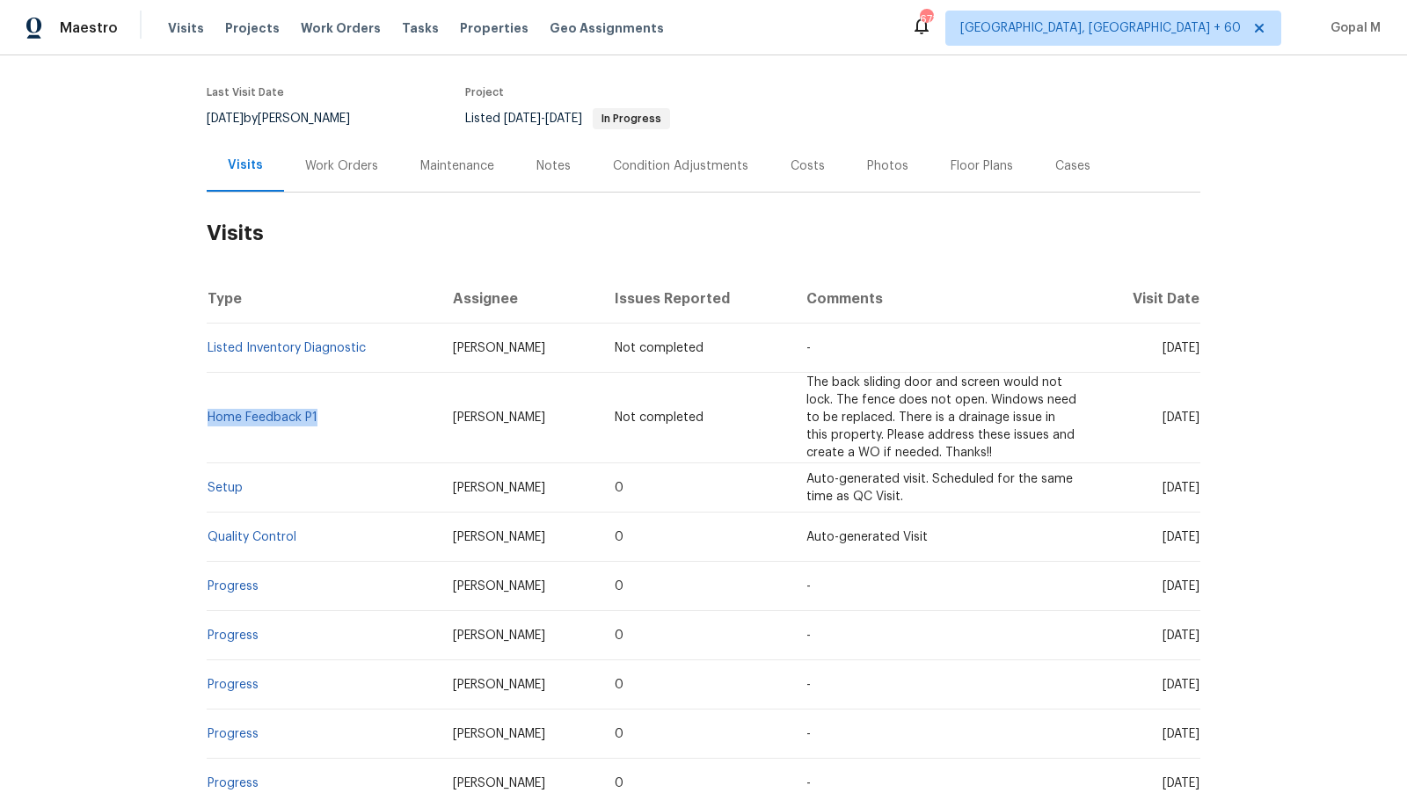
click at [499, 485] on span "[PERSON_NAME]" at bounding box center [499, 488] width 92 height 12
copy span "[PERSON_NAME]"
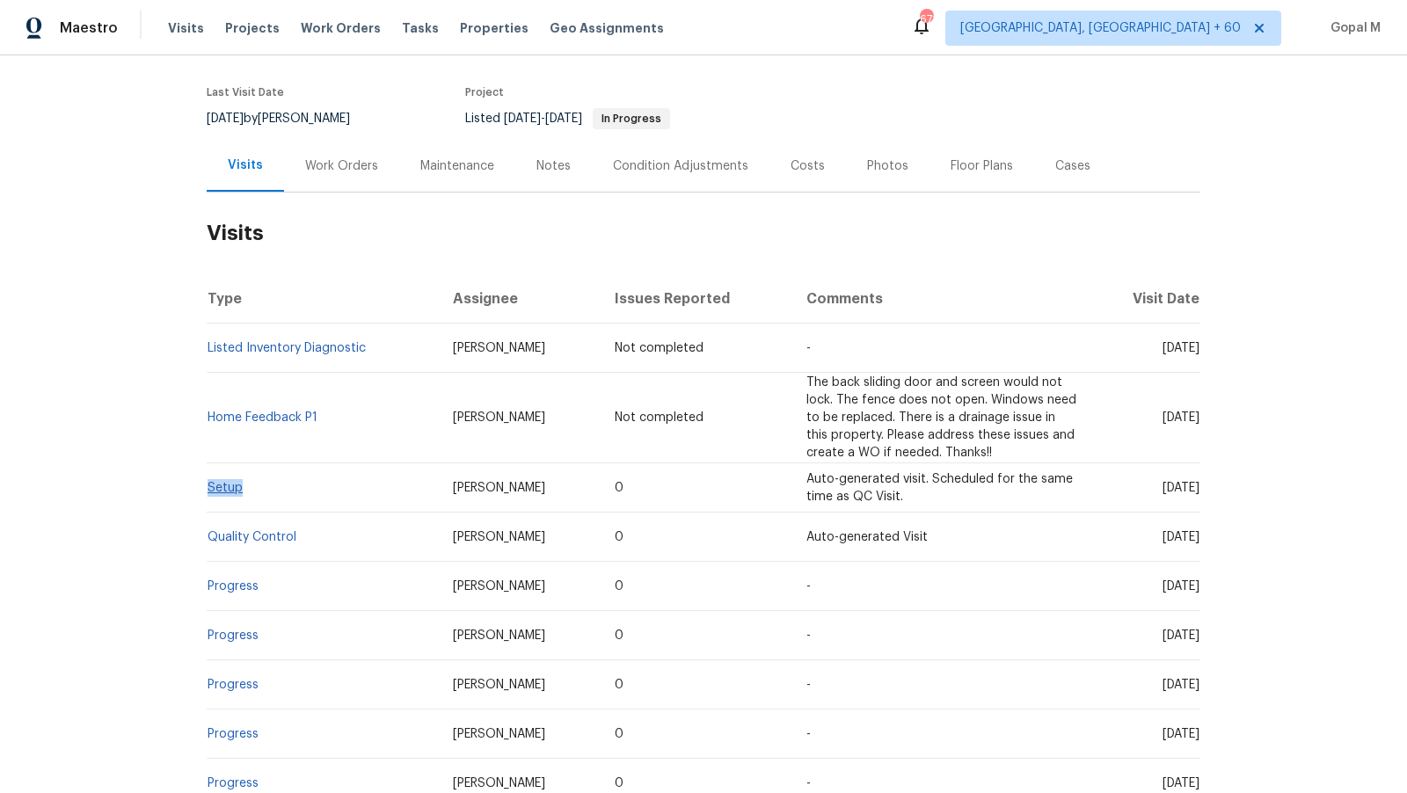
drag, startPoint x: 246, startPoint y: 489, endPoint x: 208, endPoint y: 488, distance: 37.8
click at [208, 488] on td "Setup" at bounding box center [323, 487] width 232 height 49
copy link "Setup"
drag, startPoint x: 1125, startPoint y: 485, endPoint x: 1166, endPoint y: 487, distance: 40.5
click at [1166, 487] on span "[DATE]" at bounding box center [1180, 488] width 37 height 12
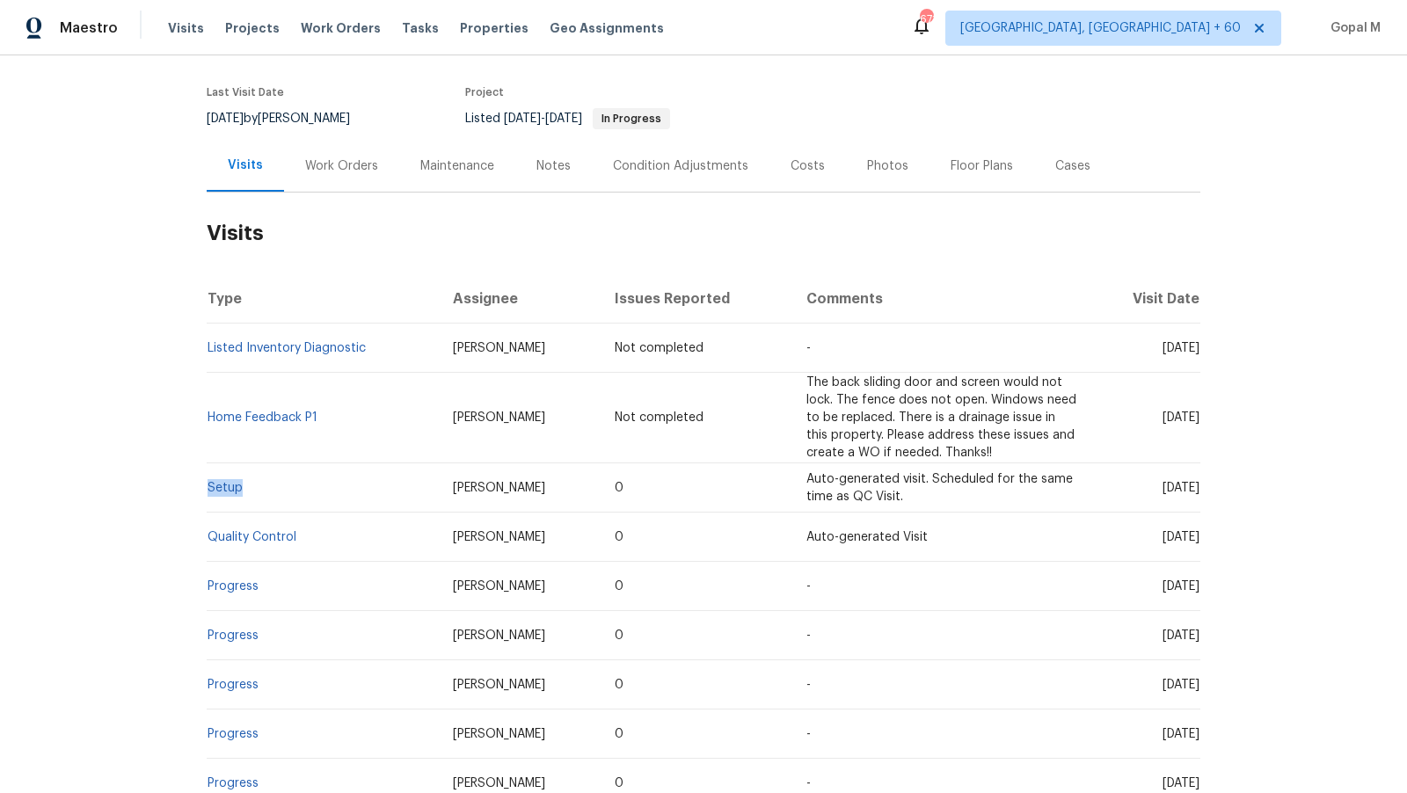
copy span "[DATE]"
